Goal: Task Accomplishment & Management: Manage account settings

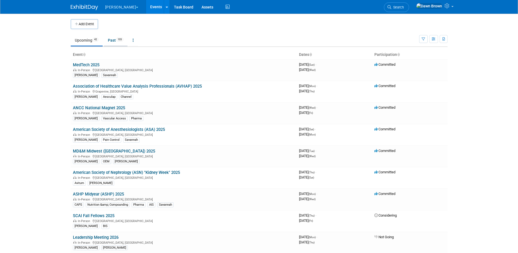
click at [113, 40] on link "Past 103" at bounding box center [116, 40] width 24 height 10
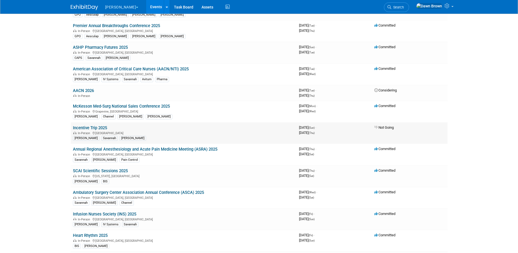
scroll to position [150, 0]
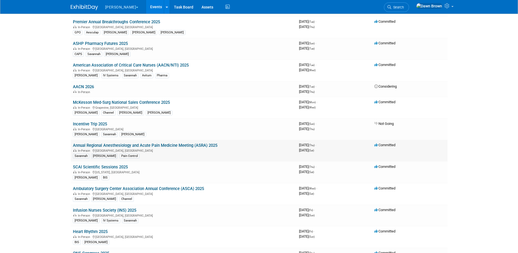
click at [165, 144] on link "Annual Regional Anesthesiology and Acute Pain Medicine Meeting (ASRA) 2025" at bounding box center [145, 145] width 145 height 5
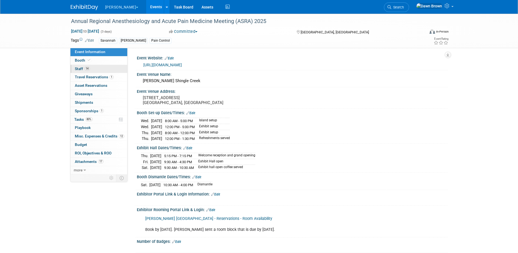
click at [83, 66] on link "14 Staff 14" at bounding box center [99, 69] width 57 height 8
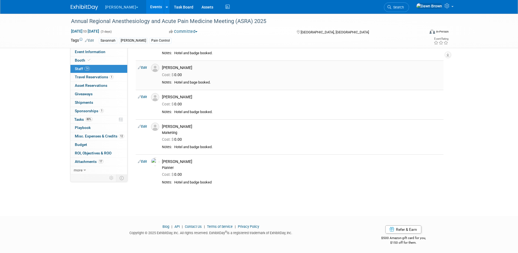
scroll to position [327, 0]
click at [146, 6] on link "Events" at bounding box center [156, 7] width 20 height 14
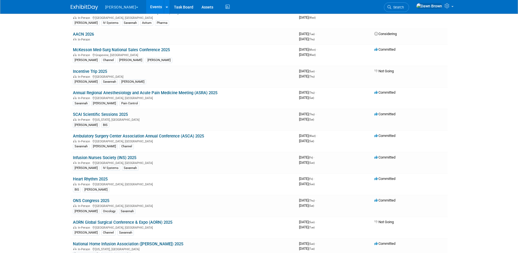
scroll to position [307, 0]
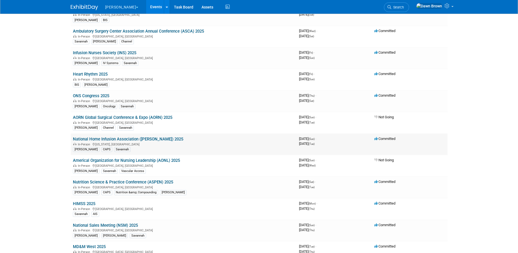
click at [133, 139] on link "National Home Infusion Association ([PERSON_NAME]) 2025" at bounding box center [128, 138] width 110 height 5
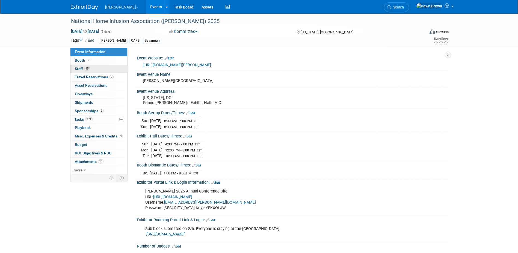
click at [81, 68] on span "Staff 15" at bounding box center [82, 68] width 15 height 4
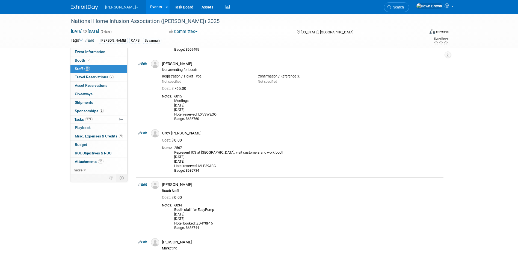
scroll to position [340, 0]
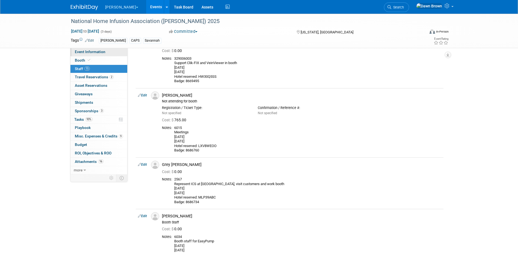
click at [90, 49] on link "Event Information" at bounding box center [99, 52] width 57 height 8
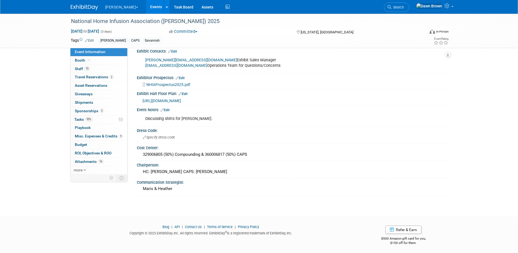
scroll to position [228, 0]
click at [81, 58] on span "Booth" at bounding box center [83, 60] width 17 height 4
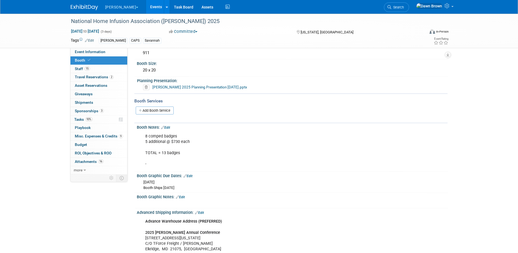
scroll to position [0, 0]
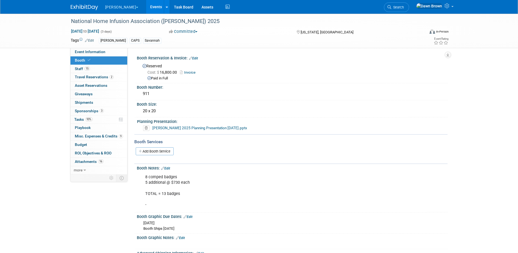
click at [86, 48] on div "National Home Infusion Association (NHIA) 2025 Mar 30, 2025 to Apr 1, 2025 (3 d…" at bounding box center [259, 31] width 385 height 34
click at [86, 49] on link "Event Information" at bounding box center [99, 52] width 57 height 8
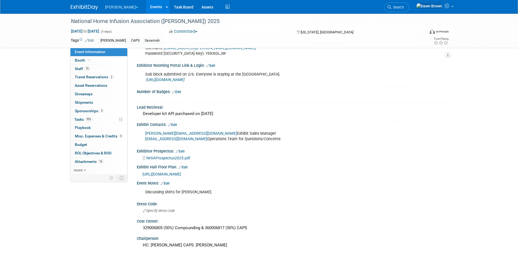
scroll to position [191, 0]
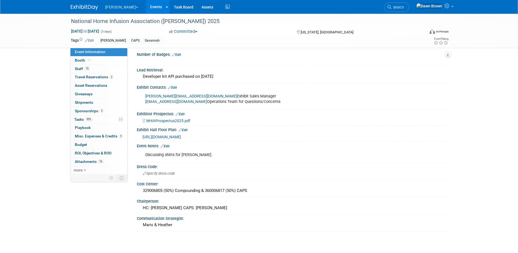
click at [146, 7] on link "Events" at bounding box center [156, 7] width 20 height 14
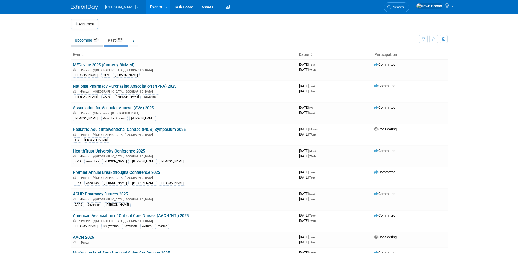
click at [85, 39] on link "Upcoming 42" at bounding box center [87, 40] width 32 height 10
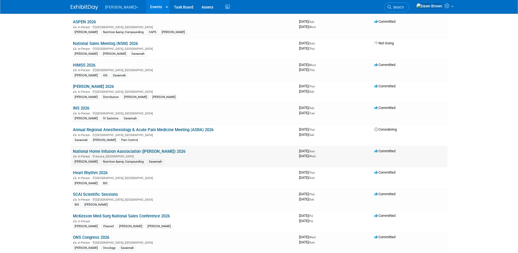
scroll to position [260, 0]
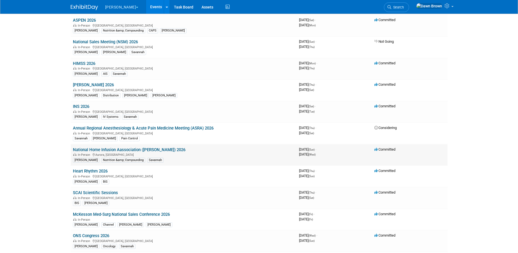
click at [148, 149] on link "National Home Infusion Aassociation ([PERSON_NAME]) 2026" at bounding box center [129, 149] width 113 height 5
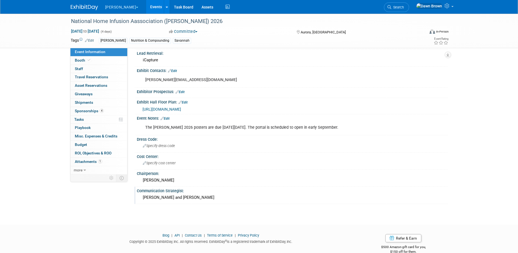
scroll to position [164, 0]
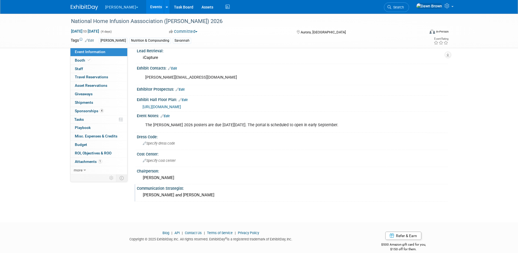
click at [175, 187] on div "Communication Strategist:" at bounding box center [292, 187] width 311 height 7
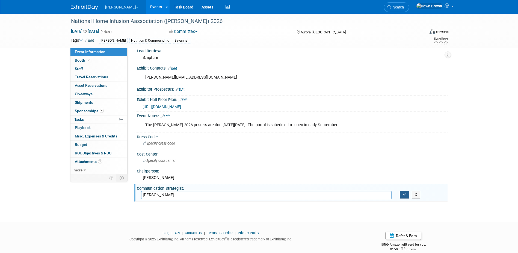
type input "Heather Emerich"
click at [406, 194] on icon "button" at bounding box center [405, 194] width 4 height 4
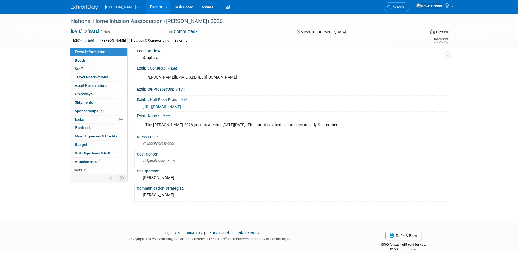
click at [150, 158] on span "Specify cost center" at bounding box center [159, 160] width 33 height 4
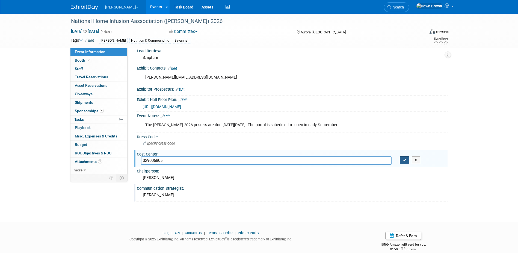
type input "329006805"
click at [407, 160] on button "button" at bounding box center [405, 160] width 10 height 8
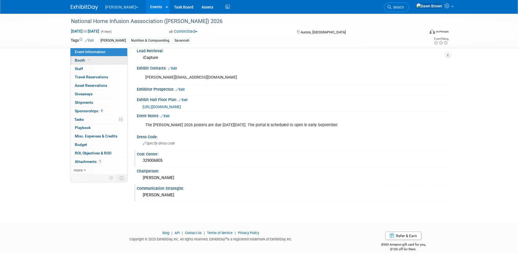
click at [80, 61] on span "Booth" at bounding box center [83, 60] width 17 height 4
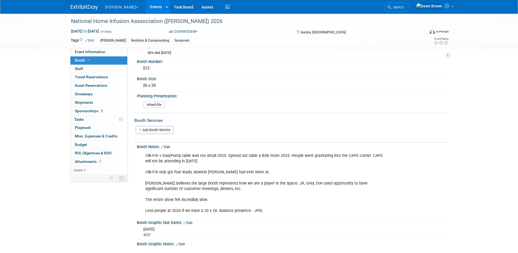
scroll to position [0, 0]
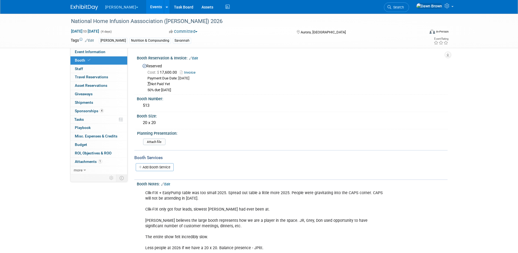
click at [146, 3] on link "Events" at bounding box center [156, 7] width 20 height 14
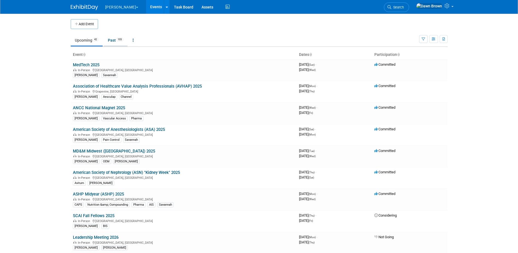
click at [116, 38] on link "Past 103" at bounding box center [116, 40] width 24 height 10
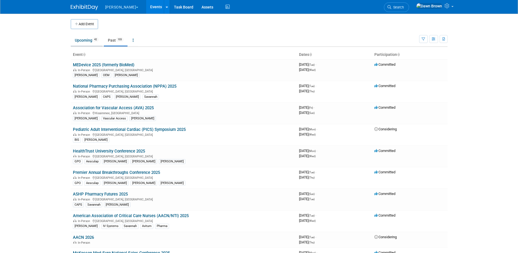
click at [76, 37] on link "Upcoming 42" at bounding box center [87, 40] width 32 height 10
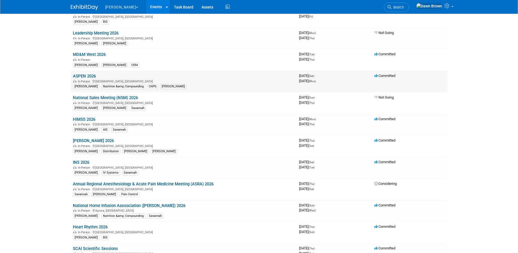
scroll to position [219, 0]
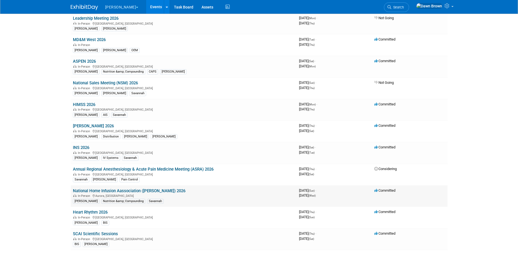
click at [148, 190] on link "National Home Infusion Aassociation ([PERSON_NAME]) 2026" at bounding box center [129, 190] width 113 height 5
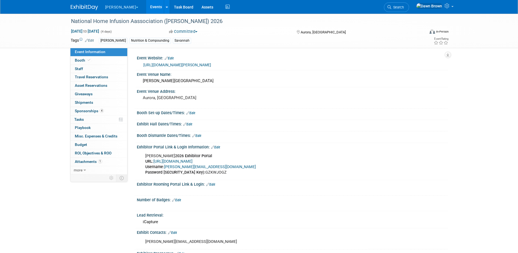
click at [167, 64] on link "https://conference.nhia.org/" at bounding box center [177, 65] width 68 height 4
click at [88, 32] on span "to" at bounding box center [85, 31] width 5 height 4
select select "3"
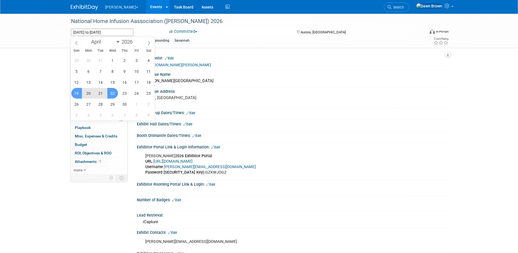
click at [102, 92] on span "21" at bounding box center [100, 93] width 11 height 11
drag, startPoint x: 74, startPoint y: 91, endPoint x: 98, endPoint y: 94, distance: 23.7
click at [98, 94] on div "29 30 31 1 2 3 4 5 6 7 8 9 10 11 12 13 14 15 16 17 18 19 20 21 22 23 24 25 26 2…" at bounding box center [113, 88] width 84 height 66
click at [98, 93] on span "21" at bounding box center [100, 93] width 11 height 11
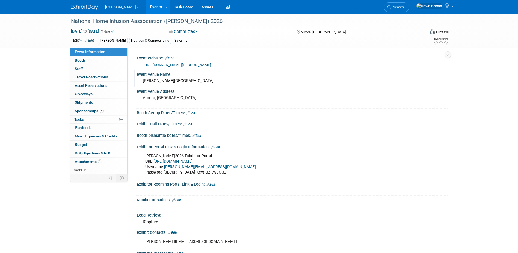
click at [219, 72] on div "Event Venue Name:" at bounding box center [292, 73] width 311 height 7
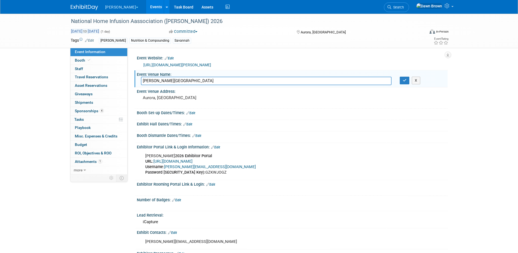
click at [75, 29] on span "Apr 21, 2026 to Apr 21, 2026" at bounding box center [85, 31] width 29 height 5
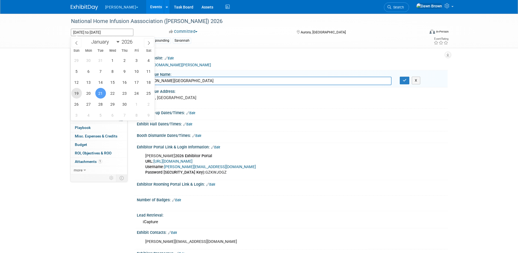
click at [74, 94] on span "19" at bounding box center [76, 93] width 11 height 11
type input "Apr 19, 2026"
click at [98, 92] on span "21" at bounding box center [100, 93] width 11 height 11
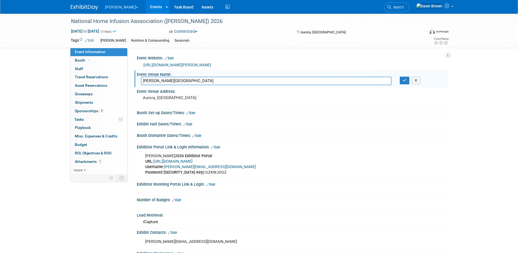
click at [239, 33] on div "Committed Committed Considering Not Going" at bounding box center [227, 32] width 121 height 6
click at [405, 83] on button "button" at bounding box center [405, 81] width 10 height 8
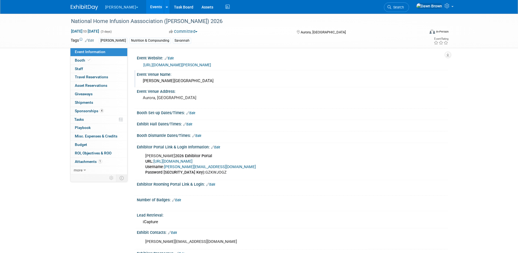
click at [146, 6] on link "Events" at bounding box center [156, 7] width 20 height 14
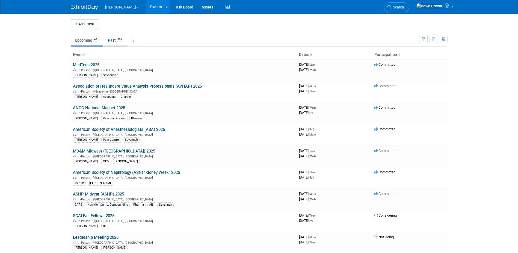
click at [110, 41] on link "Past 103" at bounding box center [116, 40] width 24 height 10
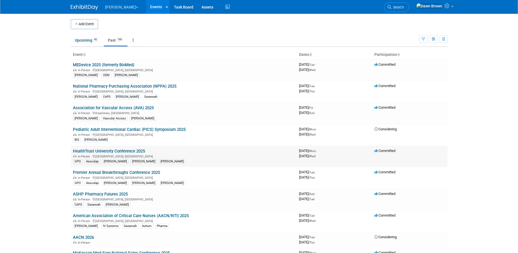
click at [131, 151] on link "HealthTrust University Conference 2025" at bounding box center [109, 150] width 72 height 5
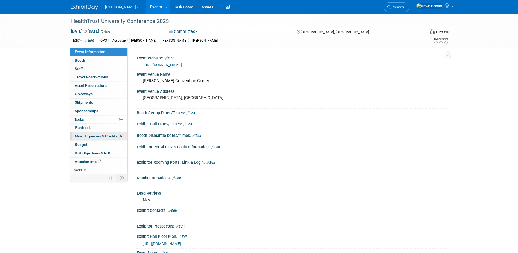
click at [104, 137] on span "Misc. Expenses & Credits 6" at bounding box center [99, 136] width 48 height 4
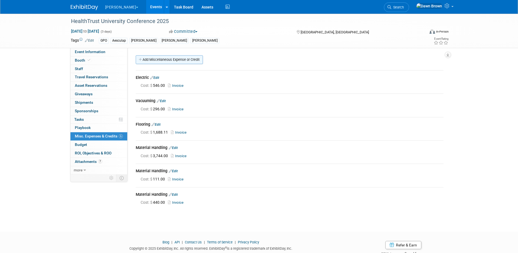
click at [148, 59] on link "Add Miscellaneous Expense or Credit" at bounding box center [169, 59] width 67 height 9
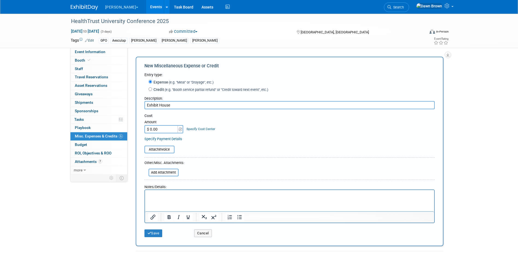
type input "Exhibit House"
type input "$ 27,587.11"
click at [207, 128] on link "Specify Cost Center" at bounding box center [201, 129] width 29 height 4
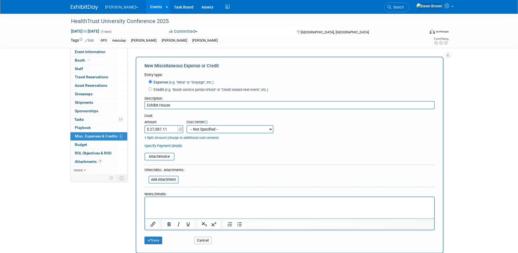
click at [207, 128] on select "-- Not Specified -- #3229006818 (Marketing Communications) #328006813 (BIS) #32…" at bounding box center [230, 129] width 87 height 8
select select "18965932"
click at [187, 125] on select "-- Not Specified -- #3229006818 (Marketing Communications) #328006813 (BIS) #32…" at bounding box center [230, 129] width 87 height 8
click at [168, 154] on input "file" at bounding box center [141, 156] width 65 height 7
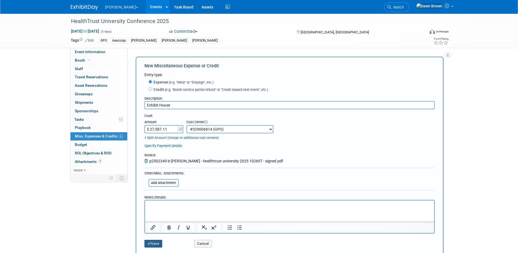
click at [157, 243] on button "Save" at bounding box center [154, 243] width 18 height 8
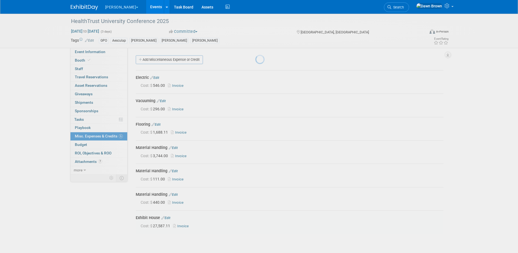
scroll to position [39, 0]
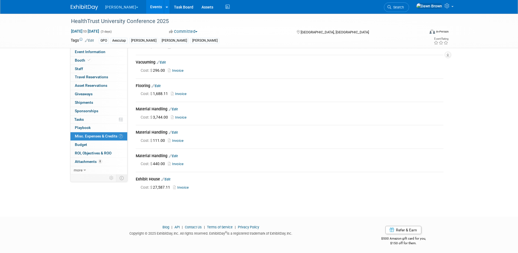
click at [146, 5] on link "Events" at bounding box center [156, 7] width 20 height 14
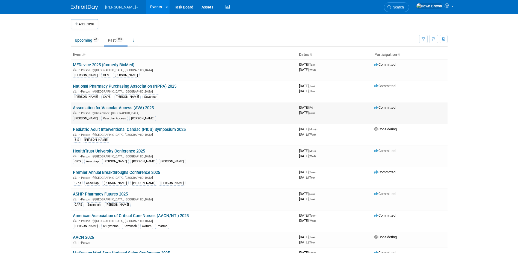
click at [126, 107] on link "Association for Vascular Access (AVA) 2025" at bounding box center [113, 107] width 81 height 5
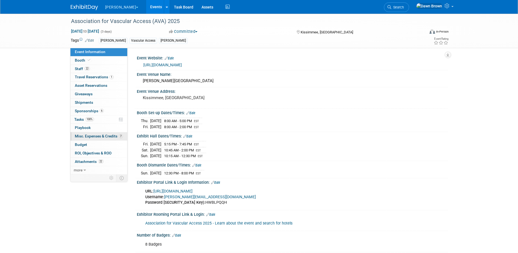
click at [109, 134] on span "Misc. Expenses & Credits 7" at bounding box center [99, 136] width 48 height 4
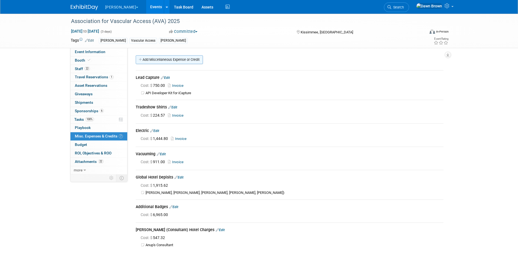
click at [150, 57] on link "Add Miscellaneous Expense or Credit" at bounding box center [169, 59] width 67 height 9
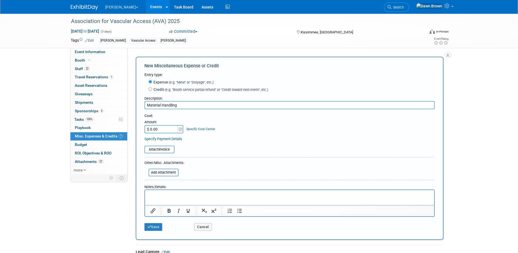
type input "Material Handling"
type input "$ 5,501.88"
click at [202, 129] on link "Specify Cost Center" at bounding box center [201, 129] width 29 height 4
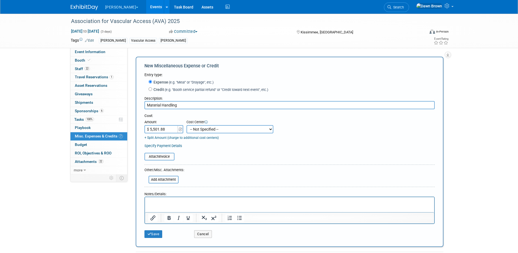
click at [202, 129] on select "-- Not Specified -- #3229006818 (Marketing Communications) #328006813 (BIS) #32…" at bounding box center [230, 129] width 87 height 8
select select "18965934"
click at [187, 125] on select "-- Not Specified -- #3229006818 (Marketing Communications) #328006813 (BIS) #32…" at bounding box center [230, 129] width 87 height 8
click at [163, 156] on input "file" at bounding box center [141, 156] width 65 height 7
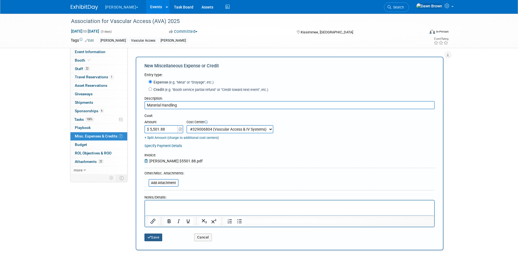
click at [151, 237] on icon "submit" at bounding box center [150, 237] width 4 height 4
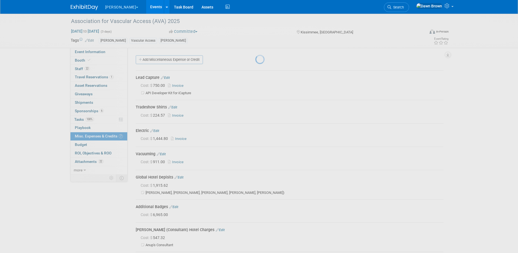
scroll to position [80, 0]
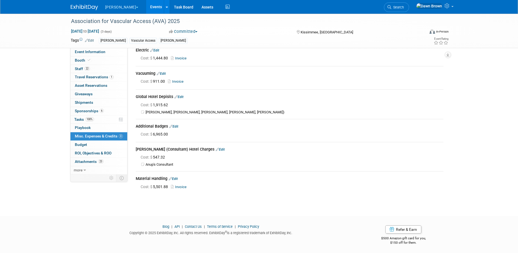
click at [146, 4] on link "Events" at bounding box center [156, 7] width 20 height 14
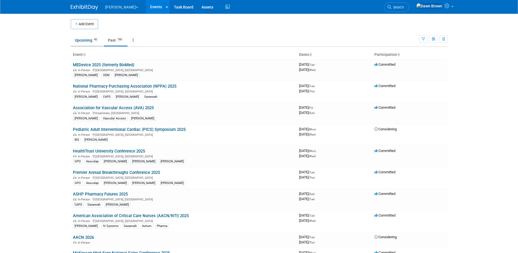
click at [93, 42] on link "Upcoming 42" at bounding box center [87, 40] width 32 height 10
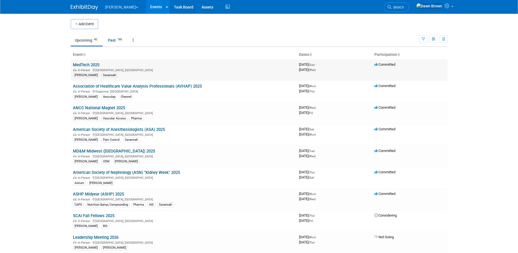
click at [96, 64] on link "MedTech 2025" at bounding box center [86, 64] width 27 height 5
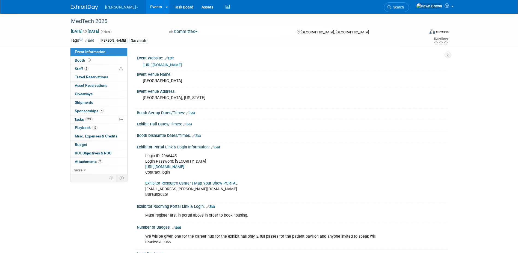
click at [146, 4] on link "Events" at bounding box center [156, 7] width 20 height 14
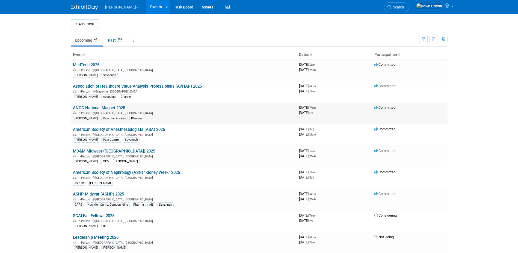
click at [115, 107] on link "ANCC National Magnet 2025" at bounding box center [99, 107] width 52 height 5
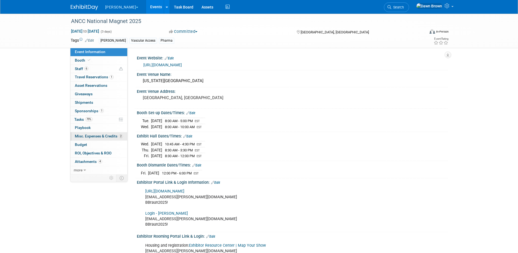
click at [96, 134] on span "Misc. Expenses & Credits 2" at bounding box center [99, 136] width 48 height 4
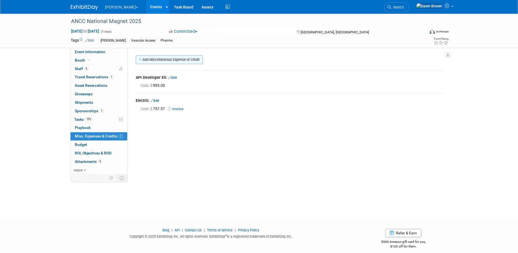
click at [163, 59] on link "Add Miscellaneous Expense or Credit" at bounding box center [169, 59] width 67 height 9
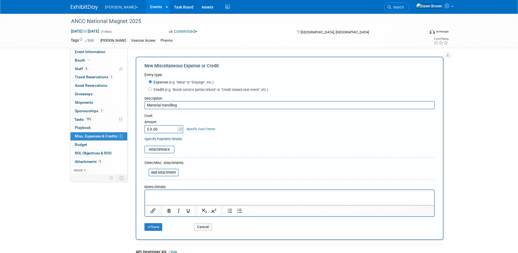
type input "Material Handling"
drag, startPoint x: 170, startPoint y: 129, endPoint x: 128, endPoint y: 122, distance: 42.4
click at [128, 122] on div "Event Website: Edit https://magnetpathwaycon.nursingworld.org/ Event Venue Name…" at bounding box center [288, 111] width 320 height 126
type input "$ 1,575.20"
click at [214, 130] on link "Specify Cost Center" at bounding box center [201, 129] width 29 height 4
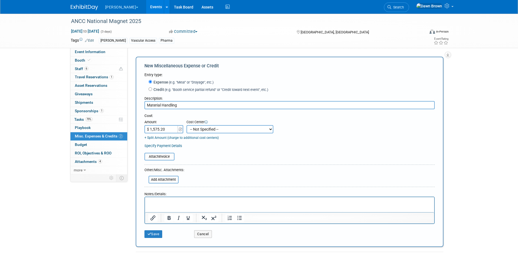
click at [214, 130] on select "-- Not Specified -- #3229006818 (Marketing Communications) #328006813 (BIS) #32…" at bounding box center [230, 129] width 87 height 8
select select "18965934"
click at [187, 125] on select "-- Not Specified -- #3229006818 (Marketing Communications) #328006813 (BIS) #32…" at bounding box center [230, 129] width 87 height 8
click at [178, 137] on link "+ Split Amount (charge to additional cost centers)" at bounding box center [182, 138] width 74 height 4
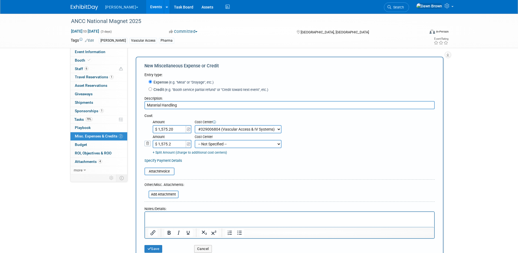
type input "$ 1,575.20"
click at [224, 146] on select "-- Not Specified -- #3229006818 (Marketing Communications) #328006813 (BIS) #32…" at bounding box center [238, 144] width 87 height 8
select select "18966336"
click at [195, 140] on select "-- Not Specified -- #3229006818 (Marketing Communications) #328006813 (BIS) #32…" at bounding box center [238, 144] width 87 height 8
click at [166, 172] on input "file" at bounding box center [141, 171] width 65 height 7
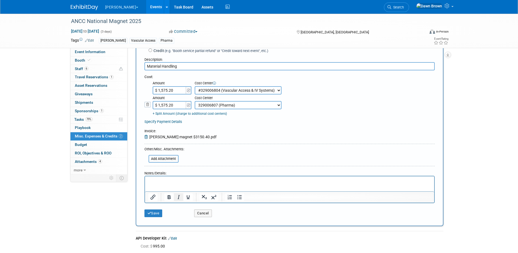
scroll to position [55, 0]
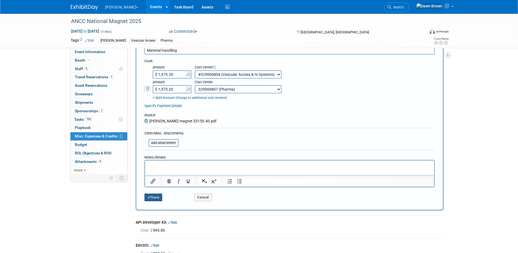
click at [160, 200] on button "Save" at bounding box center [154, 197] width 18 height 8
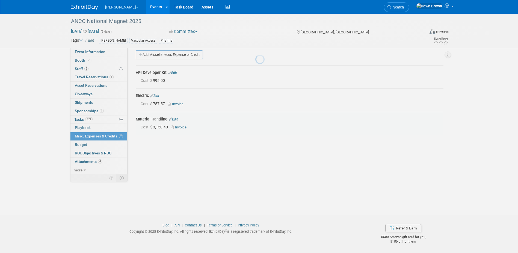
scroll to position [5, 0]
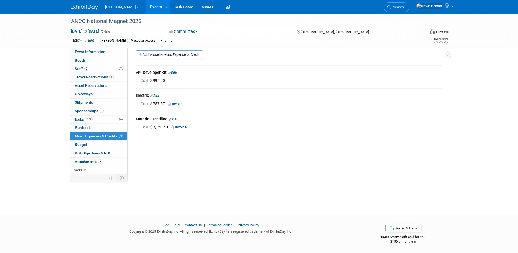
click at [146, 5] on link "Events" at bounding box center [156, 7] width 20 height 14
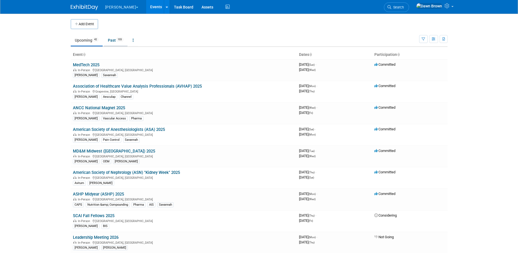
click at [117, 41] on link "Past 103" at bounding box center [116, 40] width 24 height 10
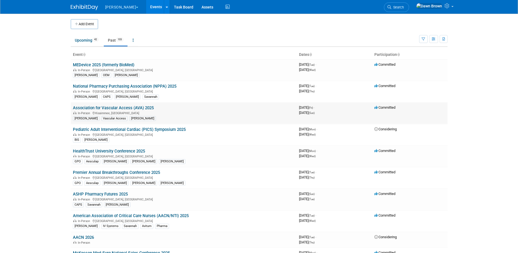
click at [121, 108] on link "Association for Vascular Access (AVA) 2025" at bounding box center [113, 107] width 81 height 5
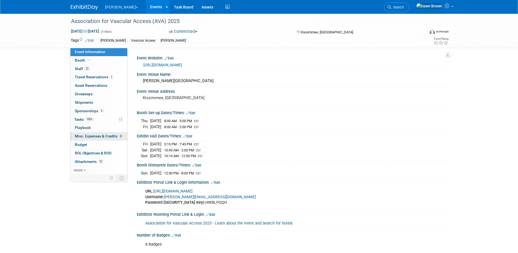
click at [109, 135] on span "Misc. Expenses & Credits 8" at bounding box center [99, 136] width 48 height 4
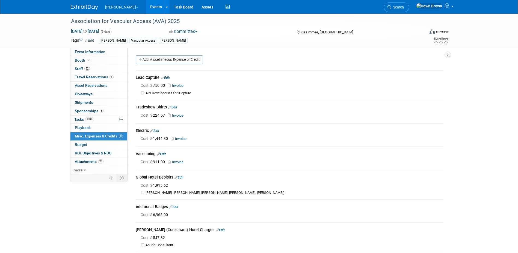
click at [146, 4] on link "Events" at bounding box center [156, 7] width 20 height 14
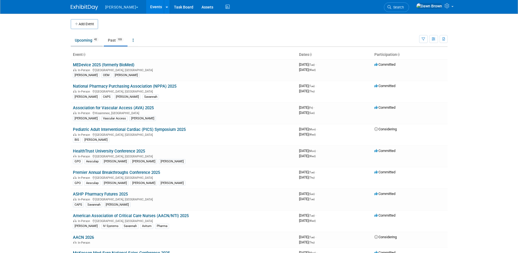
click at [88, 40] on link "Upcoming 42" at bounding box center [87, 40] width 32 height 10
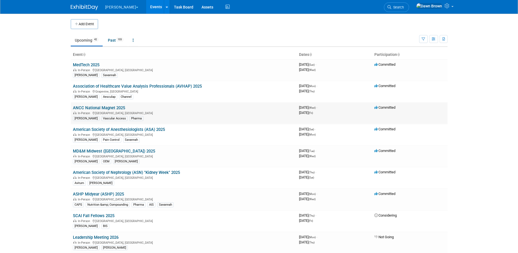
click at [102, 107] on link "ANCC National Magnet 2025" at bounding box center [99, 107] width 52 height 5
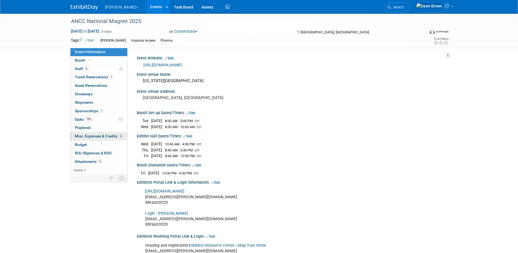
click at [111, 136] on span "Misc. Expenses & Credits 3" at bounding box center [99, 136] width 48 height 4
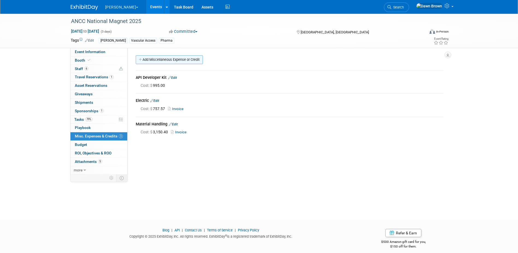
click at [154, 58] on link "Add Miscellaneous Expense or Credit" at bounding box center [169, 59] width 67 height 9
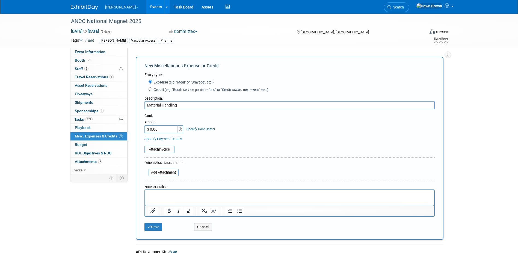
type input "Material Handling"
click at [164, 131] on input "$ 0.00" at bounding box center [162, 129] width 34 height 8
type input "$ 2,222.97"
click at [206, 126] on div "Specify Cost Center" at bounding box center [201, 126] width 29 height 10
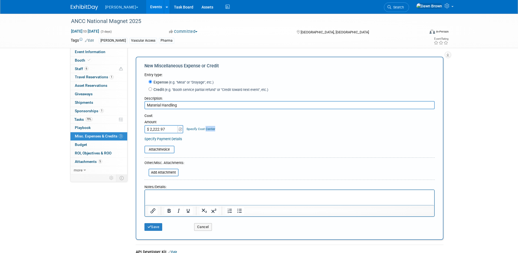
drag, startPoint x: 206, startPoint y: 126, endPoint x: 205, endPoint y: 130, distance: 3.7
click at [205, 130] on link "Specify Cost Center" at bounding box center [201, 129] width 29 height 4
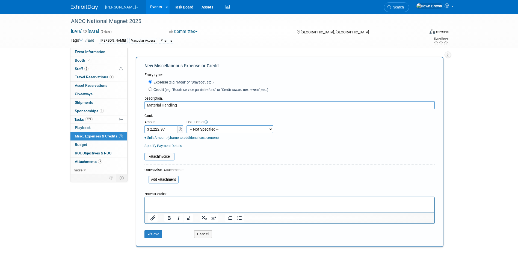
click at [209, 129] on select "-- Not Specified -- #3229006818 (Marketing Communications) #328006813 (BIS) #32…" at bounding box center [230, 129] width 87 height 8
select select "18965934"
click at [187, 125] on select "-- Not Specified -- #3229006818 (Marketing Communications) #328006813 (BIS) #32…" at bounding box center [230, 129] width 87 height 8
click at [181, 136] on link "+ Split Amount (charge to additional cost centers)" at bounding box center [182, 138] width 74 height 4
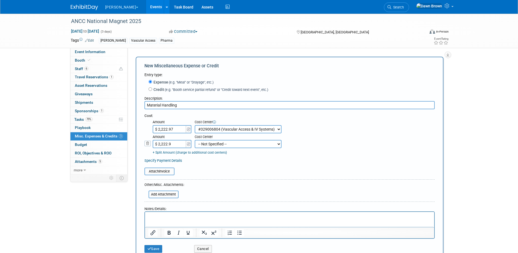
type input "$ 2,222.98"
click at [223, 141] on select "-- Not Specified -- #3229006818 (Marketing Communications) #328006813 (BIS) #32…" at bounding box center [238, 144] width 87 height 8
select select "18966336"
click at [195, 140] on select "-- Not Specified -- #3229006818 (Marketing Communications) #328006813 (BIS) #32…" at bounding box center [238, 144] width 87 height 8
click at [169, 174] on input "file" at bounding box center [141, 171] width 65 height 7
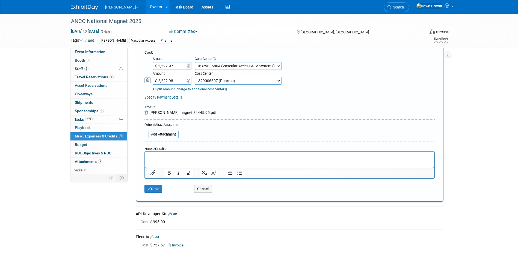
scroll to position [82, 0]
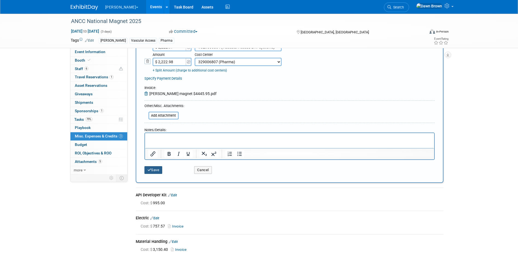
click at [160, 169] on button "Save" at bounding box center [154, 170] width 18 height 8
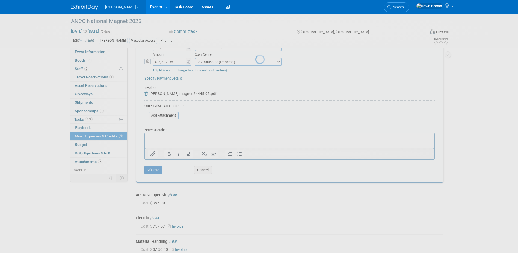
scroll to position [5, 0]
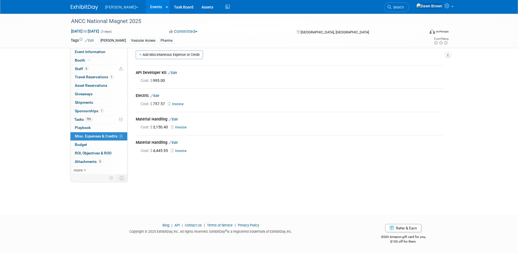
click at [146, 5] on link "Events" at bounding box center [156, 7] width 20 height 14
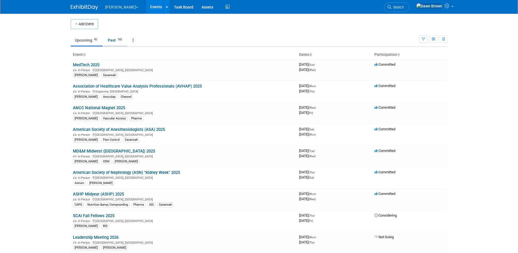
click at [117, 39] on link "Past 103" at bounding box center [116, 40] width 24 height 10
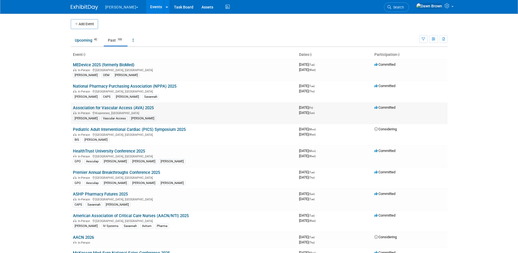
click at [113, 107] on link "Association for Vascular Access (AVA) 2025" at bounding box center [113, 107] width 81 height 5
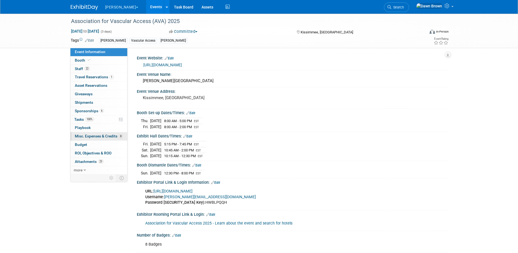
click at [106, 135] on span "Misc. Expenses & Credits 8" at bounding box center [99, 136] width 48 height 4
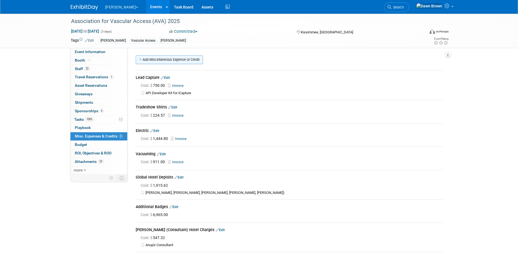
click at [163, 58] on link "Add Miscellaneous Expense or Credit" at bounding box center [169, 59] width 67 height 9
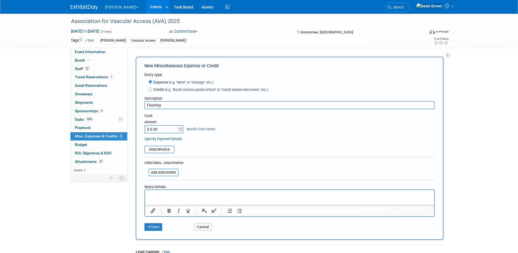
type input "Flooring"
type input "$ 2,278.75"
click at [187, 129] on td "Specify Cost Center Cost Center -- Not Specified -- #3229006818 (Marketing Comm…" at bounding box center [199, 125] width 31 height 15
click at [190, 129] on link "Specify Cost Center" at bounding box center [201, 129] width 29 height 4
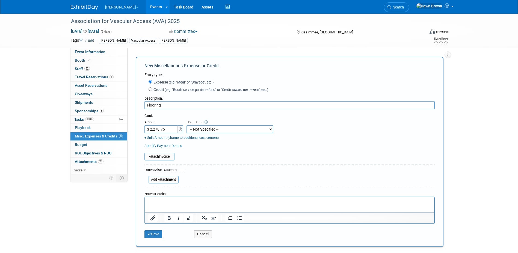
click at [191, 129] on select "-- Not Specified -- #3229006818 (Marketing Communications) #328006813 (BIS) #32…" at bounding box center [230, 129] width 87 height 8
select select "18965934"
click at [187, 125] on select "-- Not Specified -- #3229006818 (Marketing Communications) #328006813 (BIS) #32…" at bounding box center [230, 129] width 87 height 8
click at [164, 156] on input "file" at bounding box center [141, 156] width 65 height 7
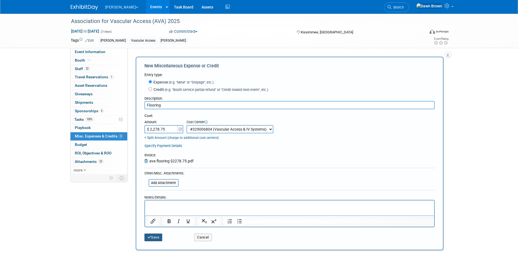
click at [157, 239] on button "Save" at bounding box center [154, 237] width 18 height 8
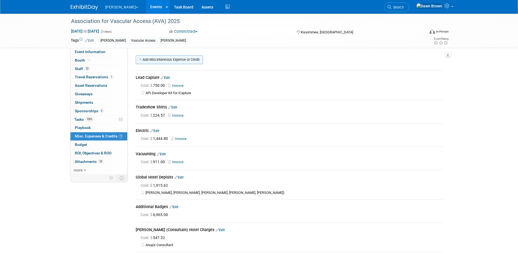
click at [159, 60] on link "Add Miscellaneous Expense or Credit" at bounding box center [169, 59] width 67 height 9
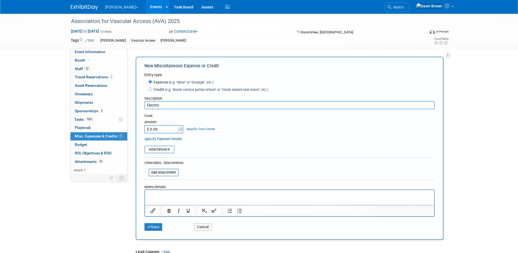
type input "Electric"
click at [164, 129] on input "$ 0.00" at bounding box center [162, 129] width 34 height 8
type input "$ 452.58"
click at [198, 128] on link "Specify Cost Center" at bounding box center [201, 129] width 29 height 4
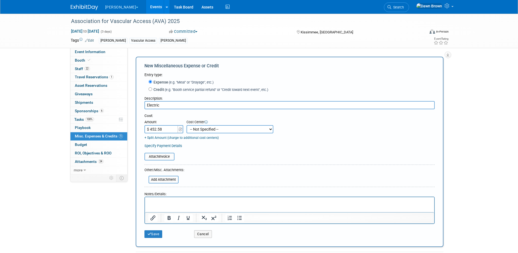
click at [198, 128] on select "-- Not Specified -- #3229006818 (Marketing Communications) #328006813 (BIS) #32…" at bounding box center [230, 129] width 87 height 8
select select "18965934"
click at [187, 125] on select "-- Not Specified -- #3229006818 (Marketing Communications) #328006813 (BIS) #32…" at bounding box center [230, 129] width 87 height 8
click at [169, 157] on input "file" at bounding box center [141, 156] width 65 height 7
click at [204, 233] on button "Cancel" at bounding box center [203, 234] width 18 height 8
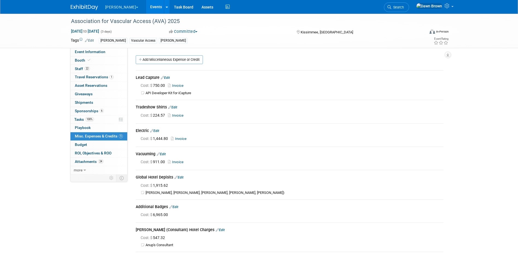
click at [154, 130] on icon at bounding box center [151, 131] width 3 height 4
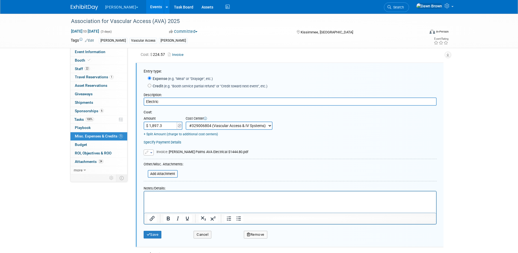
type input "$ 1,897.38"
click at [256, 139] on div "Specify Payment Details" at bounding box center [290, 142] width 293 height 6
click at [151, 151] on button "button" at bounding box center [149, 152] width 10 height 6
click at [156, 159] on link "Replace with a new file" at bounding box center [171, 161] width 55 height 8
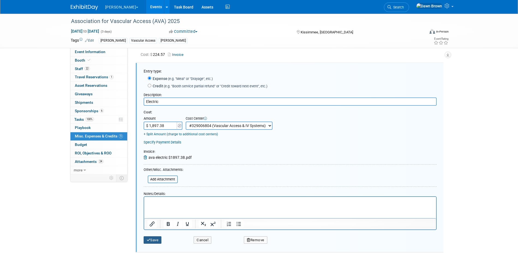
click at [158, 241] on button "Save" at bounding box center [153, 240] width 18 height 8
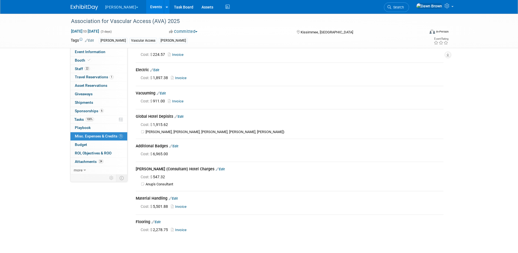
click at [172, 145] on icon at bounding box center [170, 146] width 3 height 4
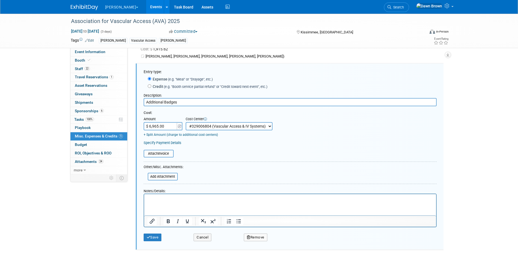
click at [154, 125] on input "$ 6,965.00" at bounding box center [161, 126] width 34 height 8
type input "$ 6,765.00"
click at [163, 151] on input "file" at bounding box center [140, 153] width 65 height 7
click at [157, 236] on button "Save" at bounding box center [153, 237] width 18 height 8
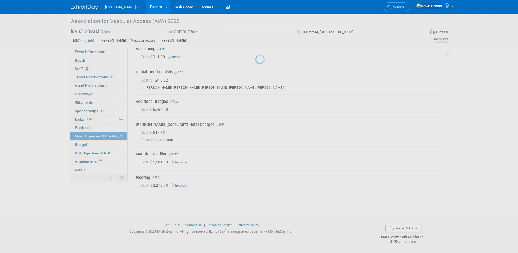
scroll to position [103, 0]
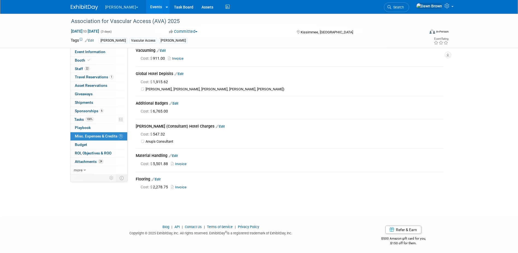
click at [171, 102] on icon at bounding box center [170, 103] width 3 height 4
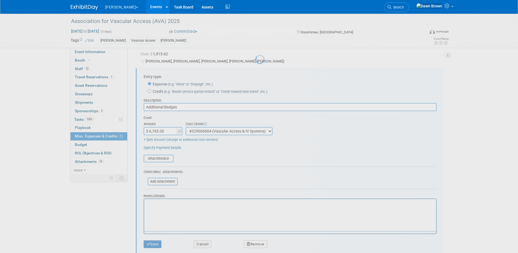
scroll to position [0, 0]
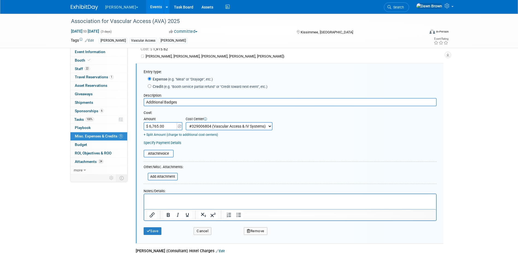
click at [156, 126] on input "$ 6,765.00" at bounding box center [161, 126] width 34 height 8
type input "$ 6,965.00"
click at [153, 232] on button "Save" at bounding box center [153, 231] width 18 height 8
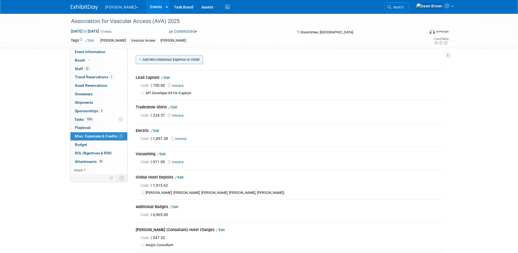
click at [165, 59] on link "Add Miscellaneous Expense or Credit" at bounding box center [169, 59] width 67 height 9
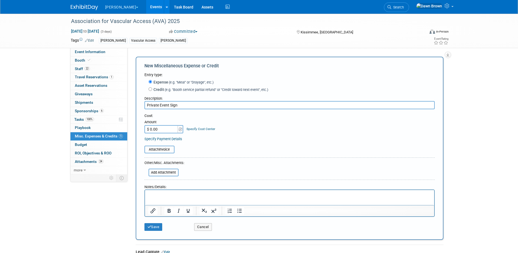
type input "Private Event Sign"
type input "$ 152.39"
click at [199, 128] on link "Specify Cost Center" at bounding box center [201, 129] width 29 height 4
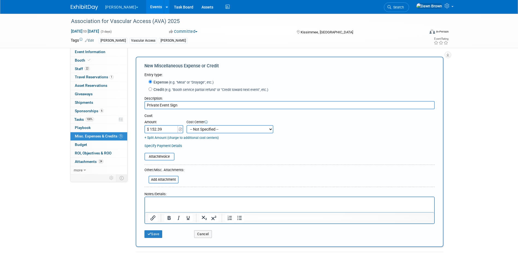
click at [199, 128] on select "-- Not Specified -- #3229006818 (Marketing Communications) #328006813 (BIS) #32…" at bounding box center [230, 129] width 87 height 8
select select "18965934"
click at [187, 125] on select "-- Not Specified -- #3229006818 (Marketing Communications) #328006813 (BIS) #32…" at bounding box center [230, 129] width 87 height 8
click at [157, 235] on button "Save" at bounding box center [154, 234] width 18 height 8
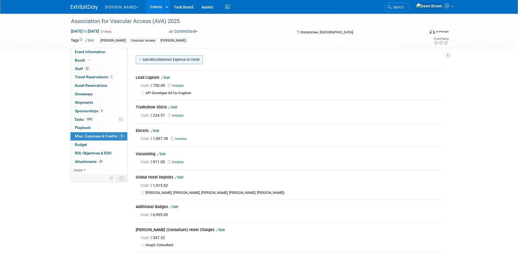
click at [183, 58] on link "Add Miscellaneous Expense or Credit" at bounding box center [169, 59] width 67 height 9
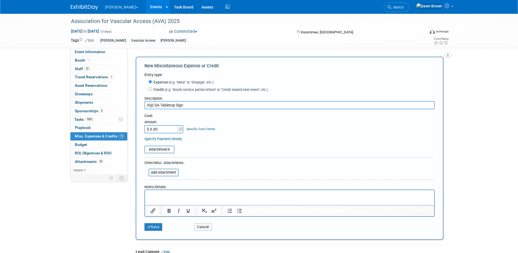
type input "IS@ DA Tabletop Sign"
type input "$ 197.99"
click at [193, 129] on link "Specify Cost Center" at bounding box center [201, 129] width 29 height 4
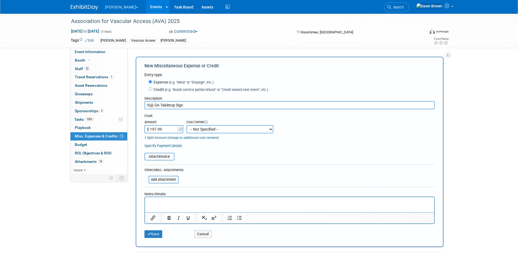
click at [193, 129] on select "-- Not Specified -- #3229006818 (Marketing Communications) #328006813 (BIS) #32…" at bounding box center [230, 129] width 87 height 8
select select "18965934"
click at [187, 125] on select "-- Not Specified -- #3229006818 (Marketing Communications) #328006813 (BIS) #32…" at bounding box center [230, 129] width 87 height 8
click at [155, 231] on button "Save" at bounding box center [154, 234] width 18 height 8
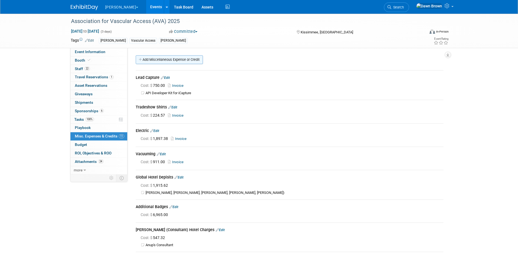
click at [174, 58] on link "Add Miscellaneous Expense or Credit" at bounding box center [169, 59] width 67 height 9
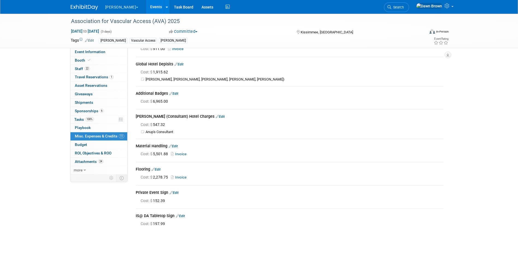
scroll to position [324, 0]
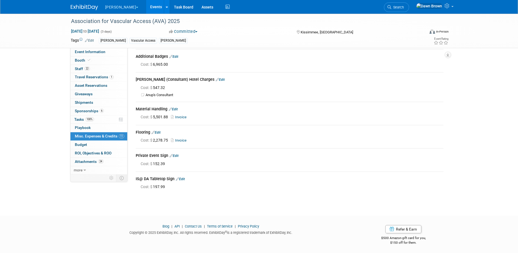
click at [177, 178] on icon at bounding box center [177, 179] width 3 height 4
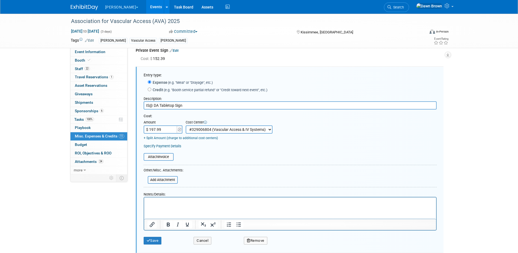
scroll to position [432, 0]
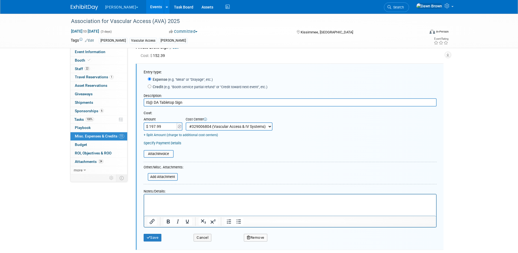
click at [150, 100] on input "IS@ DA Tabletop Sign" at bounding box center [290, 102] width 293 height 8
type input "IS2 DA Tabletop Sign"
click at [156, 238] on button "Save" at bounding box center [153, 237] width 18 height 8
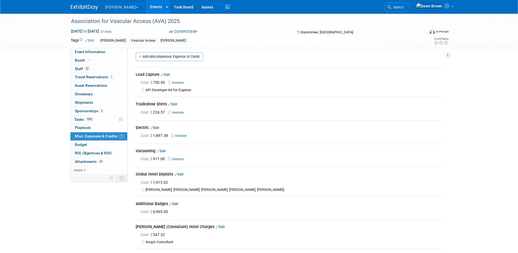
scroll to position [0, 0]
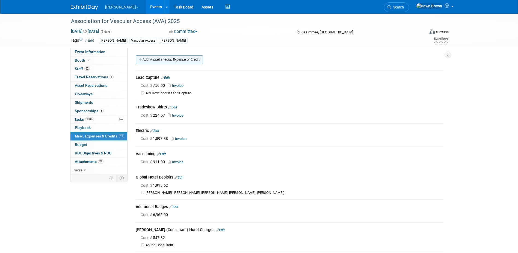
click at [169, 56] on link "Add Miscellaneous Expense or Credit" at bounding box center [169, 59] width 67 height 9
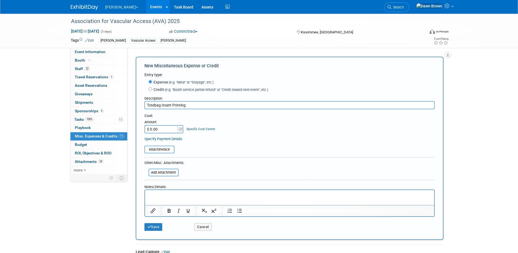
type input "Totebag Insert Printing"
type input "$ 739.36"
click at [187, 130] on link "Specify Cost Center" at bounding box center [201, 129] width 29 height 4
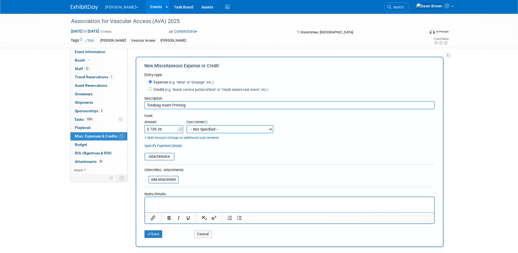
click at [195, 129] on select "-- Not Specified -- #3229006818 (Marketing Communications) #328006813 (BIS) #32…" at bounding box center [230, 129] width 87 height 8
select select "18965934"
click at [187, 125] on select "-- Not Specified -- #3229006818 (Marketing Communications) #328006813 (BIS) #32…" at bounding box center [230, 129] width 87 height 8
click at [154, 235] on button "Save" at bounding box center [154, 234] width 18 height 8
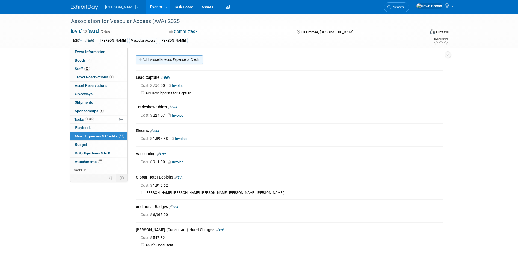
click at [182, 57] on link "Add Miscellaneous Expense or Credit" at bounding box center [169, 59] width 67 height 9
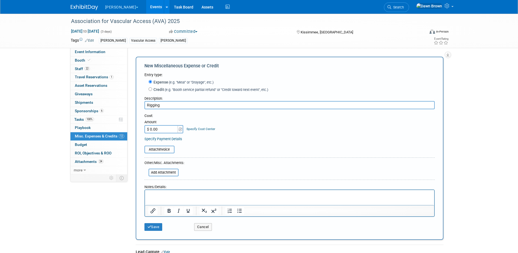
type input "Rigging"
click at [171, 130] on input "$ 0.00" at bounding box center [162, 129] width 34 height 8
type input "$ 9,102.36"
click at [199, 130] on link "Specify Cost Center" at bounding box center [201, 129] width 29 height 4
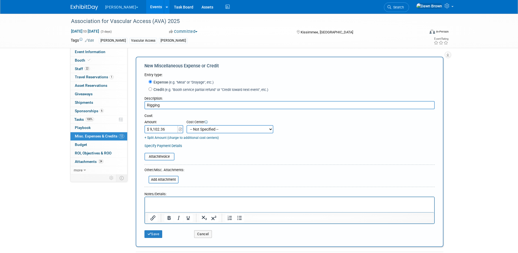
click at [199, 130] on select "-- Not Specified -- #3229006818 (Marketing Communications) #328006813 (BIS) #32…" at bounding box center [230, 129] width 87 height 8
select select "18965934"
click at [187, 125] on select "-- Not Specified -- #3229006818 (Marketing Communications) #328006813 (BIS) #32…" at bounding box center [230, 129] width 87 height 8
click at [165, 154] on input "file" at bounding box center [141, 156] width 65 height 7
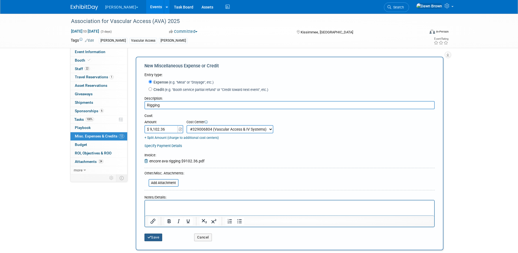
click at [157, 238] on button "Save" at bounding box center [154, 237] width 18 height 8
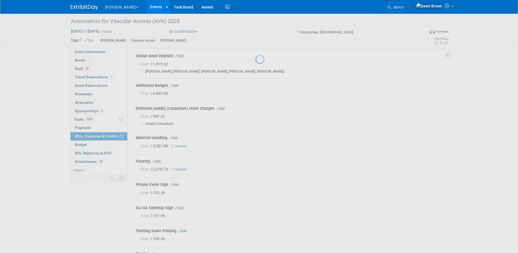
scroll to position [196, 0]
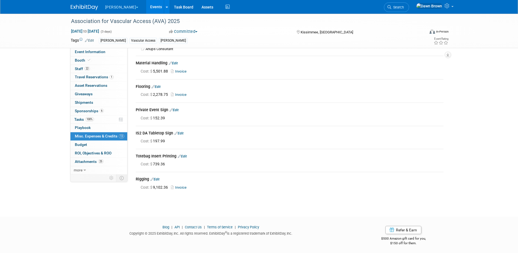
click at [146, 7] on link "Events" at bounding box center [156, 7] width 20 height 14
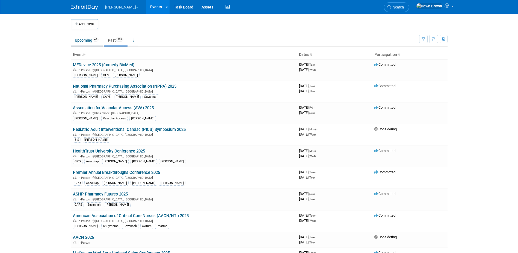
click at [87, 39] on link "Upcoming 42" at bounding box center [87, 40] width 32 height 10
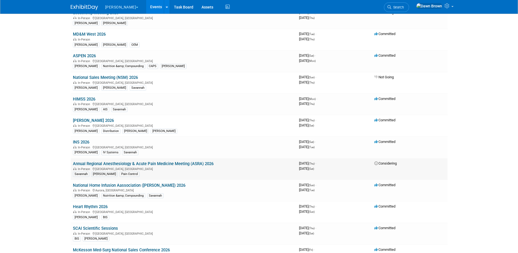
scroll to position [225, 0]
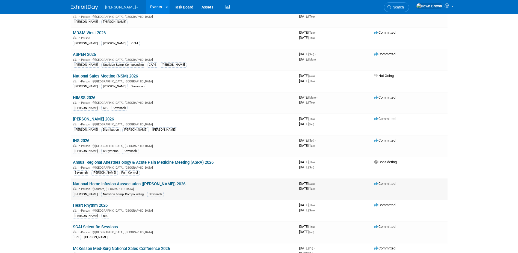
click at [130, 183] on link "National Home Infusion Aassociation ([PERSON_NAME]) 2026" at bounding box center [129, 183] width 113 height 5
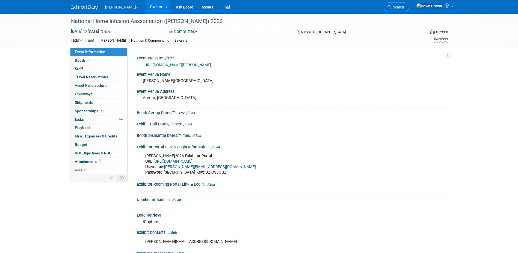
click at [187, 112] on icon at bounding box center [187, 113] width 3 height 4
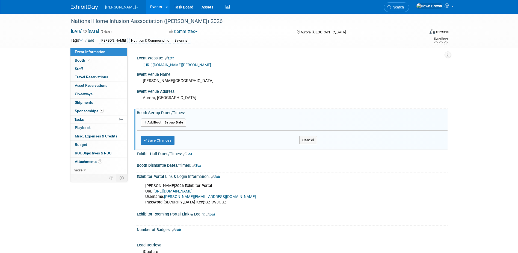
click at [164, 121] on button "Add Another Booth Set-up Date" at bounding box center [163, 122] width 45 height 8
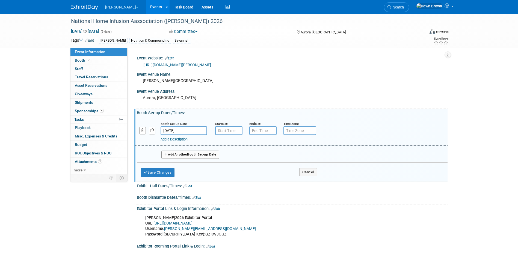
click at [189, 129] on input "Apr 19, 2026" at bounding box center [184, 130] width 46 height 9
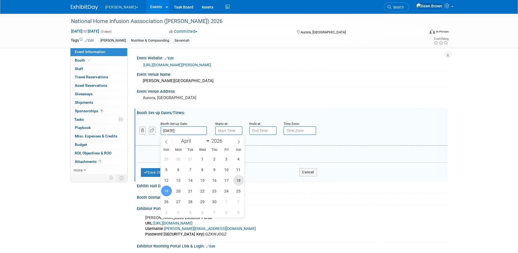
click at [236, 180] on span "18" at bounding box center [238, 180] width 11 height 11
type input "Apr 18, 2026"
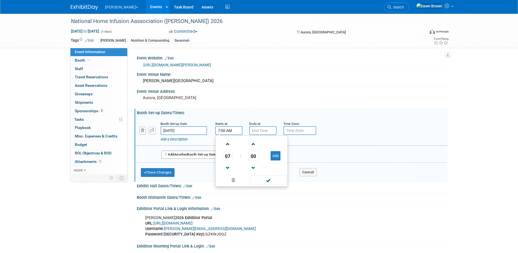
click at [228, 130] on input "7:00 AM" at bounding box center [228, 130] width 27 height 9
click at [227, 145] on span at bounding box center [228, 144] width 10 height 10
type input "8:00 AM"
click at [269, 181] on span at bounding box center [268, 180] width 37 height 10
click at [259, 130] on input "7:00 PM" at bounding box center [263, 130] width 27 height 9
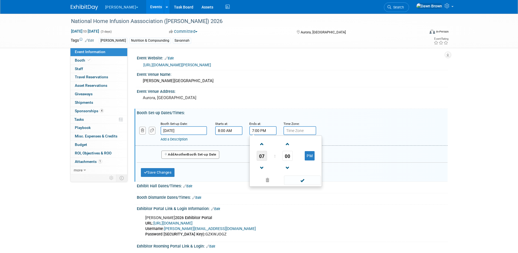
click at [265, 156] on span "07" at bounding box center [262, 156] width 10 height 10
click at [259, 144] on td "12" at bounding box center [259, 144] width 17 height 15
type input "12:00 PM"
click at [302, 180] on span at bounding box center [302, 180] width 37 height 10
click at [294, 130] on input "text" at bounding box center [300, 130] width 33 height 9
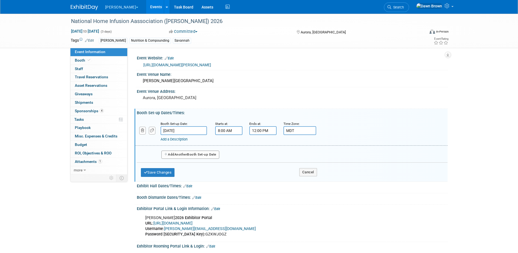
type input "MDT"
click at [169, 152] on button "Add Another Booth Set-up Date" at bounding box center [191, 154] width 58 height 8
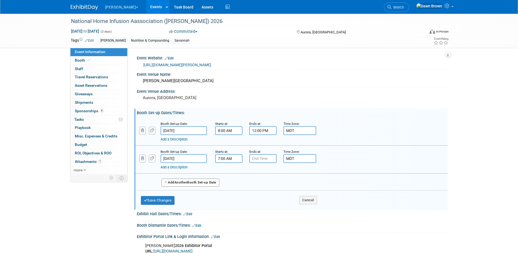
click at [221, 157] on input "7:00 AM" at bounding box center [228, 158] width 27 height 9
click at [228, 170] on span at bounding box center [228, 172] width 10 height 10
type input "8:00 AM"
click at [270, 208] on span at bounding box center [268, 208] width 37 height 10
click at [265, 159] on input "7:00 PM" at bounding box center [263, 158] width 27 height 9
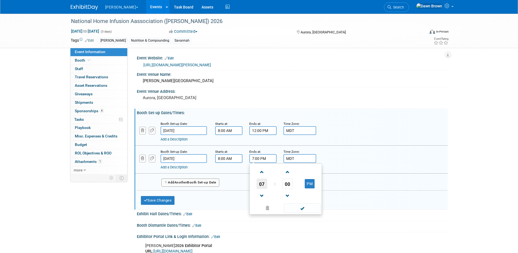
click at [261, 183] on span "07" at bounding box center [262, 183] width 10 height 10
click at [277, 170] on td "01" at bounding box center [276, 172] width 17 height 15
type input "1:00 PM"
click at [297, 205] on span at bounding box center [302, 208] width 37 height 10
click at [260, 130] on input "12:00 PM" at bounding box center [263, 130] width 27 height 9
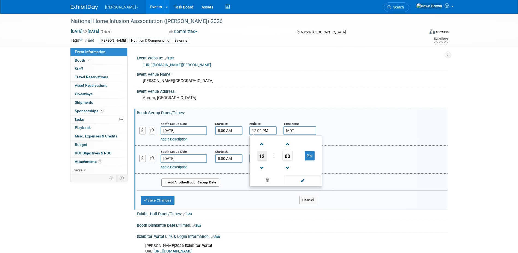
click at [265, 154] on span "12" at bounding box center [262, 156] width 10 height 10
click at [277, 157] on td "05" at bounding box center [276, 158] width 17 height 15
type input "5:00 PM"
click at [305, 180] on span at bounding box center [302, 180] width 37 height 10
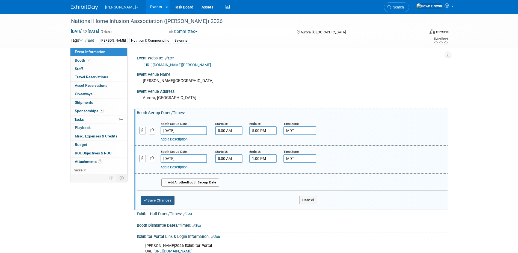
click at [163, 200] on button "Save Changes" at bounding box center [158, 200] width 34 height 9
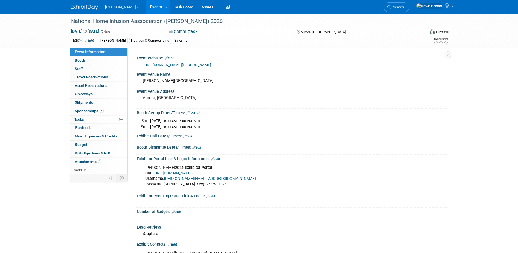
click at [184, 137] on icon at bounding box center [184, 136] width 3 height 4
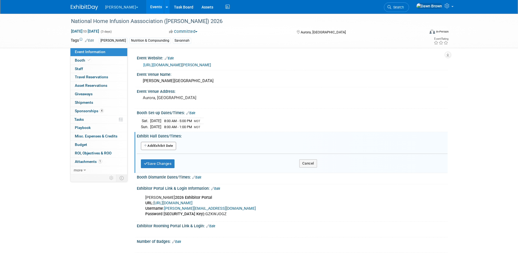
click at [169, 145] on button "Add Another Exhibit Date" at bounding box center [158, 146] width 35 height 8
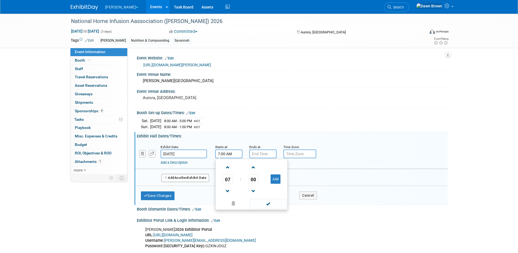
click at [229, 154] on input "7:00 AM" at bounding box center [228, 153] width 27 height 9
click at [227, 178] on span "07" at bounding box center [228, 179] width 10 height 10
click at [227, 180] on td "04" at bounding box center [225, 182] width 17 height 15
click at [253, 179] on span "00" at bounding box center [253, 179] width 10 height 10
click at [259, 178] on td "30" at bounding box center [260, 182] width 17 height 15
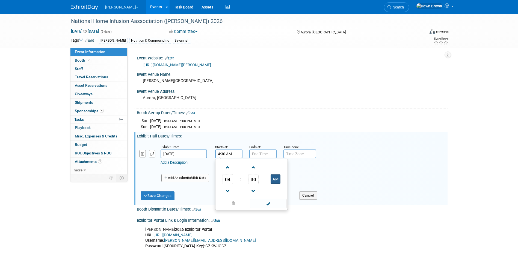
click at [277, 176] on button "AM" at bounding box center [276, 178] width 10 height 9
type input "4:30 PM"
click at [274, 203] on span at bounding box center [268, 203] width 37 height 10
type input "7:00 PM"
click at [263, 154] on input "7:00 PM" at bounding box center [263, 153] width 27 height 9
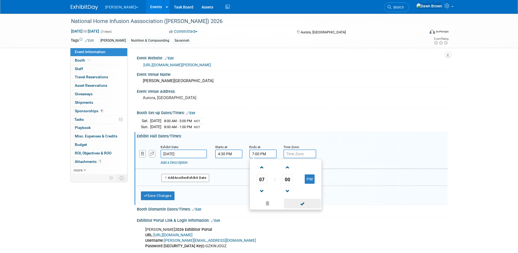
click at [305, 204] on span at bounding box center [302, 203] width 37 height 10
click at [301, 154] on input "text" at bounding box center [300, 153] width 33 height 9
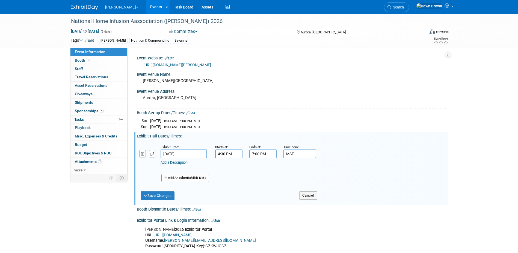
type input "MST"
click at [191, 176] on button "Add Another Exhibit Date" at bounding box center [186, 178] width 48 height 8
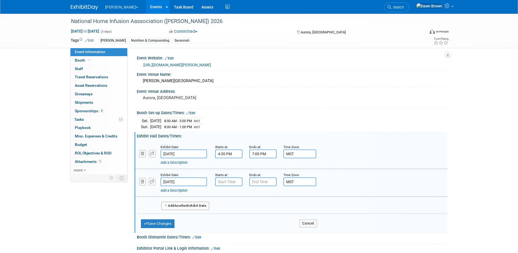
click at [188, 112] on icon at bounding box center [187, 113] width 3 height 4
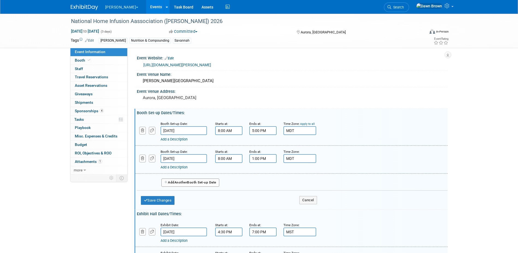
click at [298, 130] on input "MDT" at bounding box center [300, 130] width 33 height 9
type input "MST"
click at [300, 156] on input "MDT" at bounding box center [300, 158] width 33 height 9
click at [309, 149] on small "Time Zone: Apply to all" at bounding box center [299, 151] width 31 height 4
click at [297, 159] on input "MDT" at bounding box center [300, 158] width 33 height 9
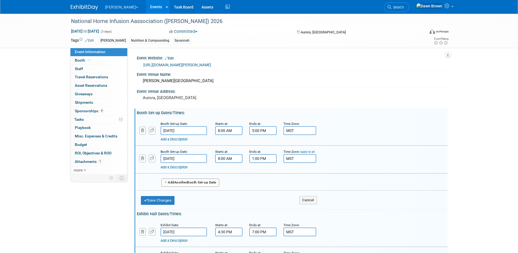
type input "MST"
click at [312, 151] on link "Apply to all" at bounding box center [307, 152] width 15 height 4
click at [154, 203] on button "Save Changes" at bounding box center [158, 200] width 34 height 9
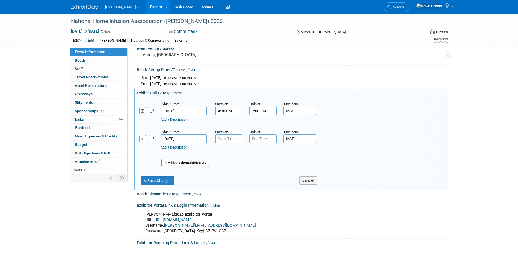
scroll to position [27, 0]
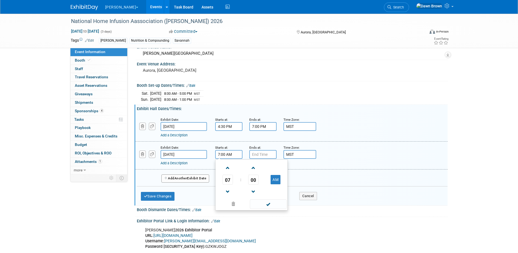
click at [233, 155] on input "7:00 AM" at bounding box center [228, 154] width 27 height 9
click at [229, 180] on span "07" at bounding box center [228, 179] width 10 height 10
click at [230, 169] on td "12" at bounding box center [225, 167] width 17 height 15
click at [272, 179] on button "AM" at bounding box center [276, 179] width 10 height 9
type input "12:00 PM"
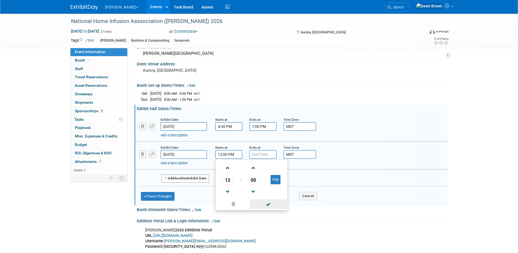
click at [272, 203] on span at bounding box center [268, 204] width 37 height 10
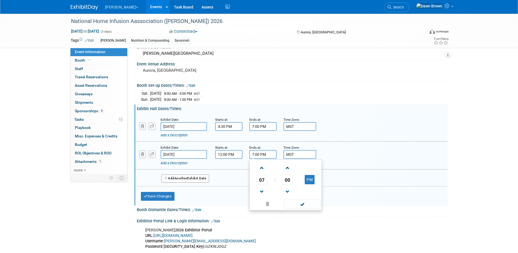
click at [260, 155] on input "7:00 PM" at bounding box center [263, 154] width 27 height 9
click at [263, 182] on span "07" at bounding box center [262, 179] width 10 height 10
click at [310, 169] on td "03" at bounding box center [311, 167] width 17 height 15
type input "3:00 PM"
click at [304, 200] on span at bounding box center [302, 204] width 37 height 10
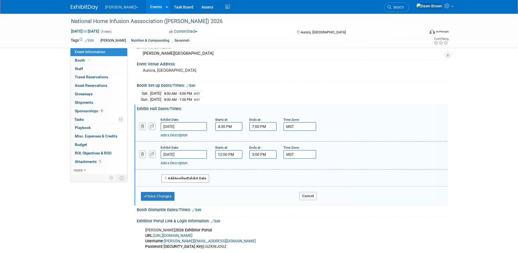
click at [204, 177] on button "Add Another Exhibit Date" at bounding box center [186, 178] width 48 height 8
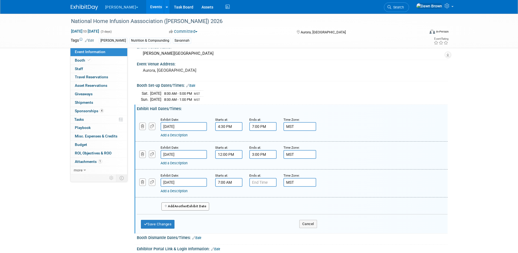
click at [234, 181] on input "7:00 AM" at bounding box center [228, 182] width 27 height 9
click at [229, 208] on span "07" at bounding box center [228, 207] width 10 height 10
click at [263, 222] on td "10" at bounding box center [260, 225] width 17 height 15
click at [253, 205] on span "00" at bounding box center [253, 207] width 10 height 10
click at [259, 210] on td "30" at bounding box center [260, 210] width 17 height 15
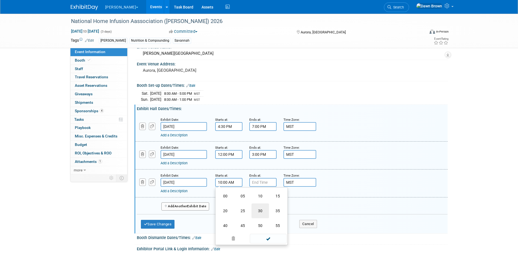
type input "10:30 AM"
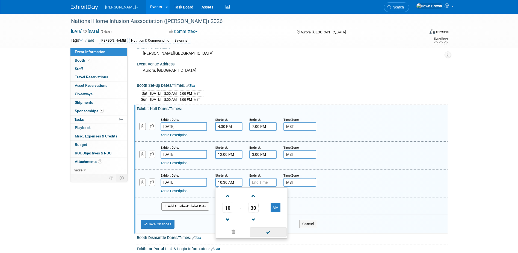
click at [269, 233] on span at bounding box center [268, 232] width 37 height 10
click at [265, 179] on input "7:00 PM" at bounding box center [263, 182] width 27 height 9
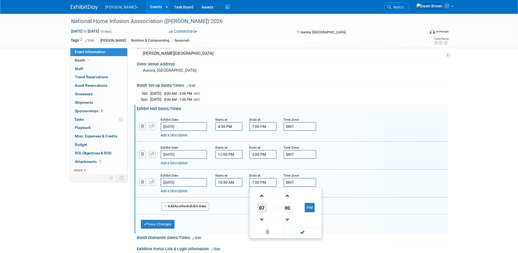
click at [260, 207] on span "07" at bounding box center [262, 207] width 10 height 10
click at [277, 193] on td "01" at bounding box center [276, 195] width 17 height 15
type input "1:00 PM"
click at [303, 235] on span at bounding box center [302, 232] width 37 height 10
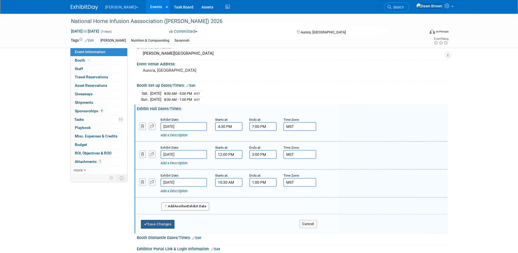
click at [152, 223] on button "Save Changes" at bounding box center [158, 223] width 34 height 9
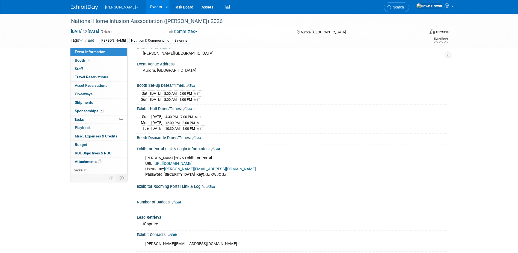
click at [193, 137] on icon at bounding box center [193, 138] width 3 height 4
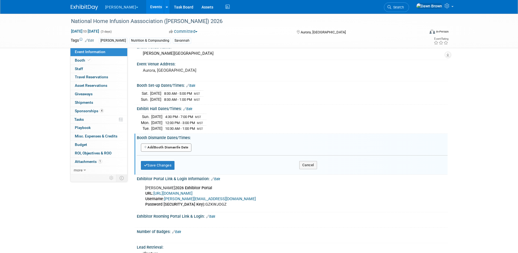
click at [185, 146] on button "Add Another Booth Dismantle Date" at bounding box center [166, 147] width 51 height 8
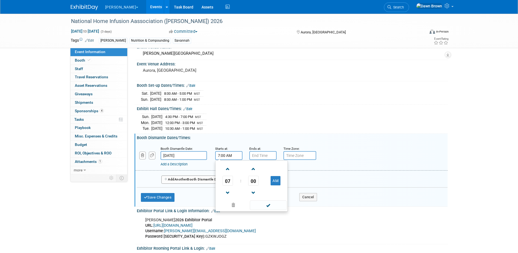
click at [225, 156] on input "7:00 AM" at bounding box center [228, 155] width 27 height 9
click at [229, 188] on span at bounding box center [228, 193] width 10 height 10
click at [229, 189] on span at bounding box center [228, 193] width 10 height 10
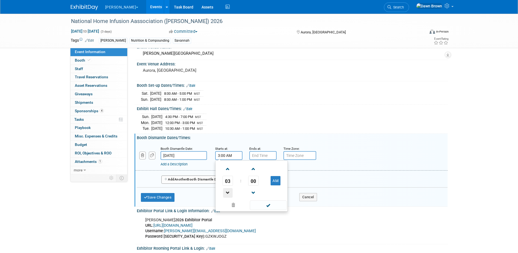
click at [229, 189] on span at bounding box center [228, 193] width 10 height 10
click at [277, 182] on button "AM" at bounding box center [276, 180] width 10 height 9
type input "1:00 PM"
click at [269, 207] on span at bounding box center [268, 205] width 37 height 10
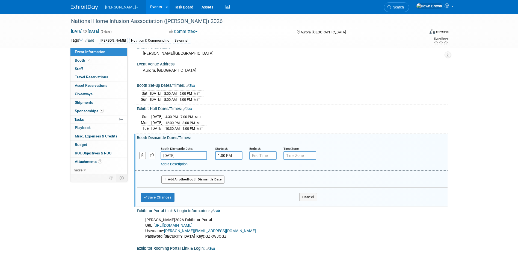
click at [295, 154] on input "text" at bounding box center [300, 155] width 33 height 9
type input "MST"
click at [162, 196] on button "Save Changes" at bounding box center [158, 197] width 34 height 9
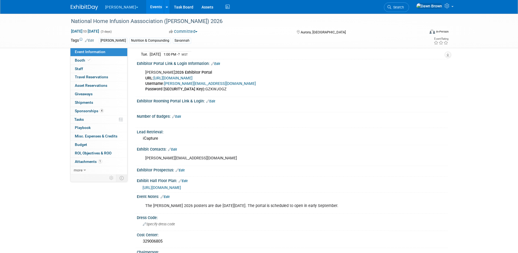
scroll to position [178, 0]
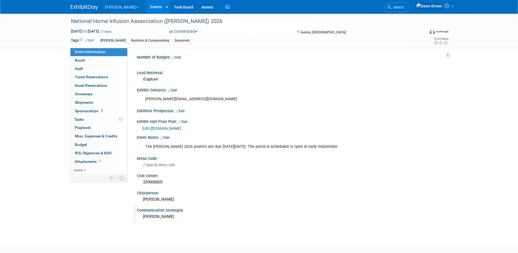
click at [182, 210] on div "Communication Strategist:" at bounding box center [292, 209] width 311 height 7
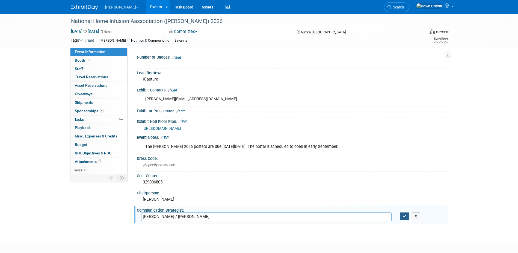
type input "Heather Emerich / Maris Stern"
click at [407, 216] on button "button" at bounding box center [405, 216] width 10 height 8
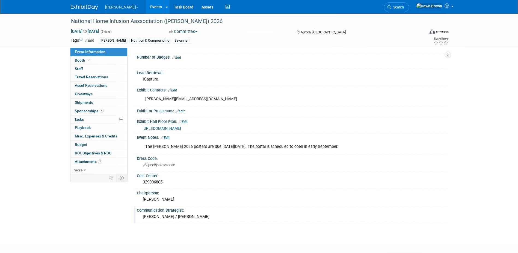
click at [146, 7] on link "Events" at bounding box center [156, 7] width 20 height 14
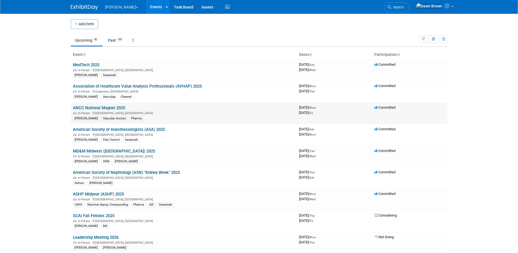
click at [120, 108] on link "ANCC National Magnet 2025" at bounding box center [99, 107] width 52 height 5
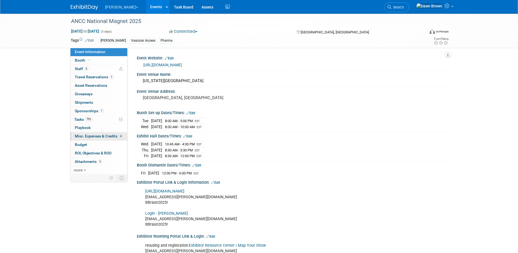
click at [105, 136] on span "Misc. Expenses & Credits 4" at bounding box center [99, 136] width 48 height 4
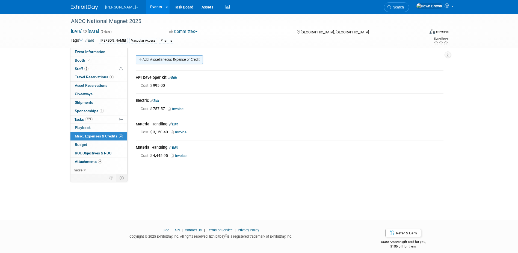
click at [161, 57] on link "Add Miscellaneous Expense or Credit" at bounding box center [169, 59] width 67 height 9
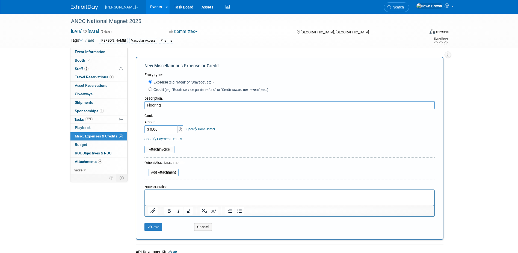
type input "Flooring"
type input "$ 778.43"
click at [197, 129] on link "Specify Cost Center" at bounding box center [201, 129] width 29 height 4
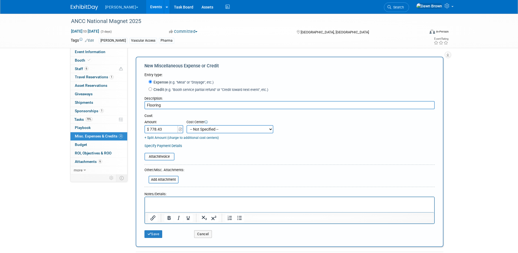
click at [197, 129] on select "-- Not Specified -- #3229006818 (Marketing Communications) #328006813 (BIS) #32…" at bounding box center [230, 129] width 87 height 8
select select "18965934"
click at [187, 125] on select "-- Not Specified -- #3229006818 (Marketing Communications) #328006813 (BIS) #32…" at bounding box center [230, 129] width 87 height 8
click at [170, 138] on link "+ Split Amount (charge to additional cost centers)" at bounding box center [182, 138] width 74 height 4
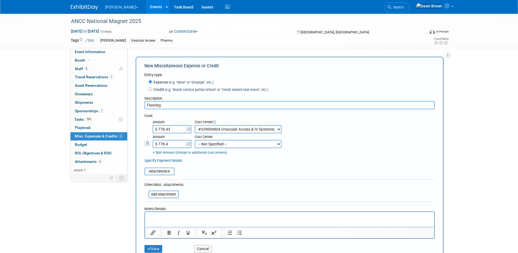
type input "$ 778.43"
click at [220, 142] on select "-- Not Specified -- #3229006818 (Marketing Communications) #328006813 (BIS) #32…" at bounding box center [238, 144] width 87 height 8
select select "18966336"
click at [195, 140] on select "-- Not Specified -- #3229006818 (Marketing Communications) #328006813 (BIS) #32…" at bounding box center [238, 144] width 87 height 8
click at [168, 174] on input "file" at bounding box center [141, 171] width 65 height 7
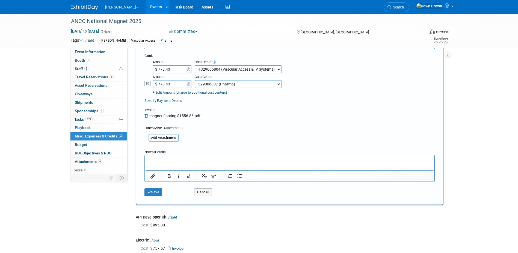
scroll to position [61, 0]
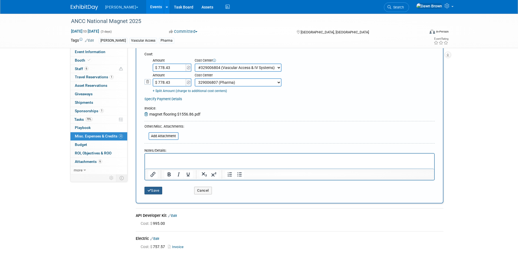
click at [153, 193] on button "Save" at bounding box center [154, 190] width 18 height 8
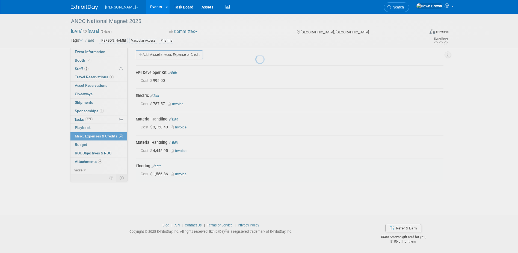
scroll to position [5, 0]
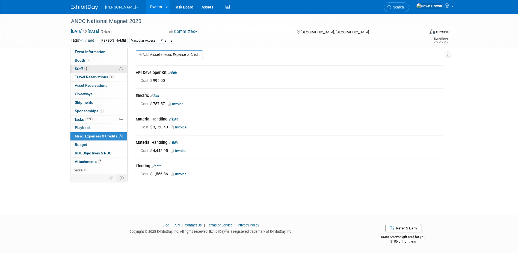
click at [79, 67] on span "Staff 6" at bounding box center [82, 68] width 14 height 4
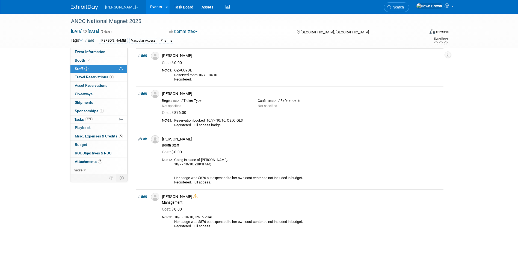
scroll to position [89, 0]
click at [140, 138] on icon at bounding box center [139, 138] width 3 height 6
select select "17b75784-2da9-4926-a7a8-42bf672ad94f"
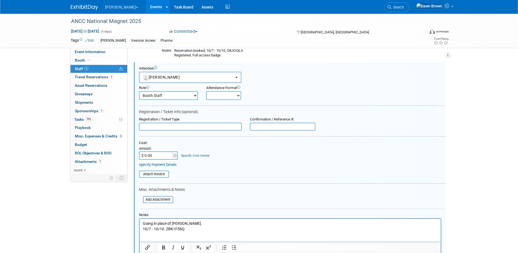
scroll to position [0, 0]
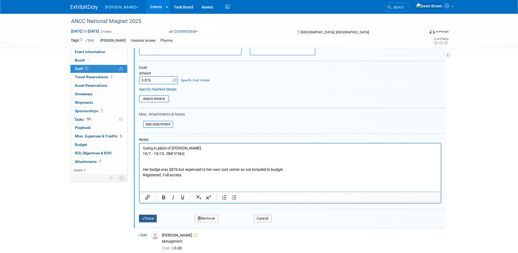
type input "$ 876.00"
click at [149, 218] on button "Save" at bounding box center [148, 218] width 18 height 8
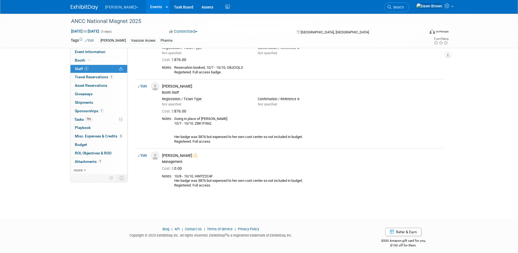
scroll to position [145, 0]
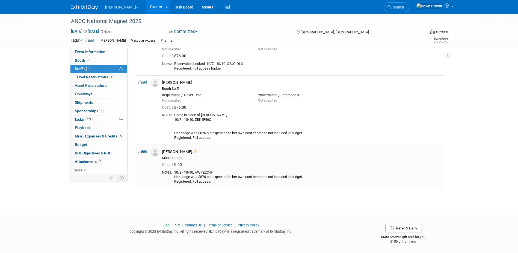
click at [140, 152] on icon at bounding box center [139, 151] width 3 height 6
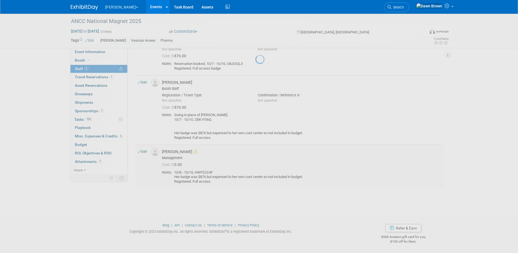
select select "07a02ab3-16bc-43ac-bff5-eb63c0aafc57"
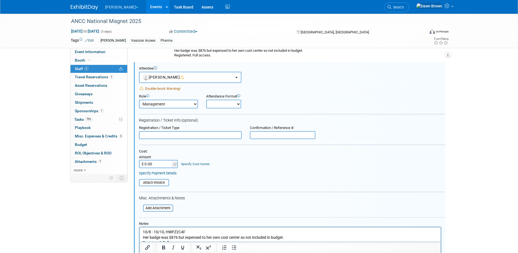
scroll to position [0, 0]
click at [166, 165] on input "$ 0.00" at bounding box center [156, 164] width 34 height 8
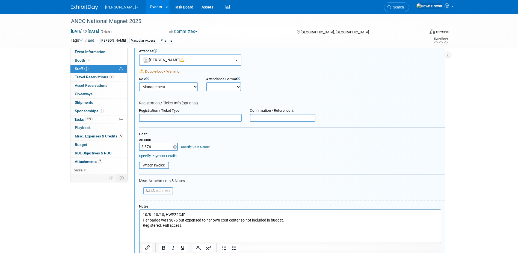
scroll to position [309, 0]
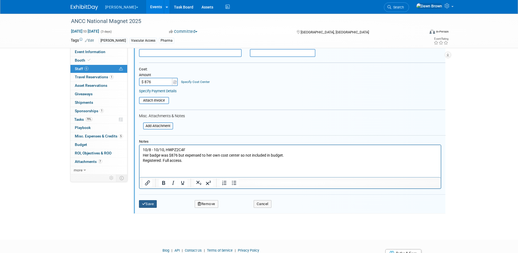
type input "$ 876.00"
click at [151, 206] on button "Save" at bounding box center [148, 204] width 18 height 8
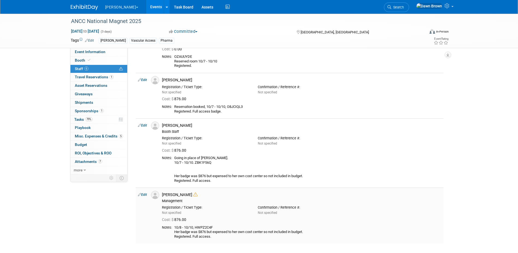
scroll to position [102, 0]
click at [195, 193] on icon at bounding box center [195, 194] width 4 height 4
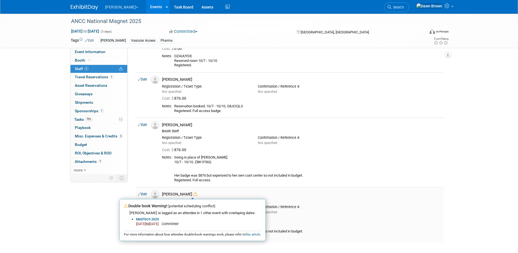
click at [204, 193] on div "Stephanie Pitts Double-book Warning! (potential scheduling conflict) Stephanie …" at bounding box center [302, 193] width 280 height 5
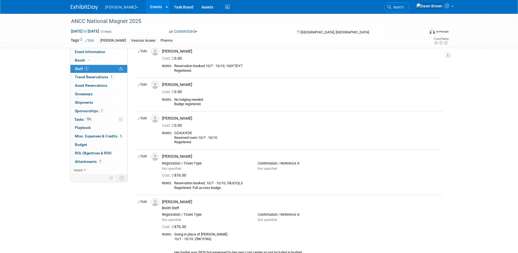
scroll to position [0, 0]
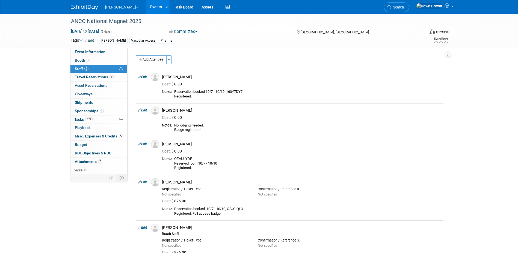
click at [146, 9] on link "Events" at bounding box center [156, 7] width 20 height 14
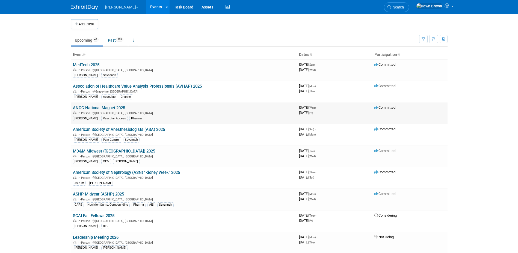
click at [121, 105] on link "ANCC National Magnet 2025" at bounding box center [99, 107] width 52 height 5
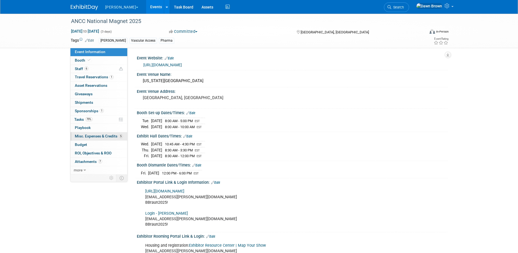
click at [101, 133] on link "5 Misc. Expenses & Credits 5" at bounding box center [99, 136] width 57 height 8
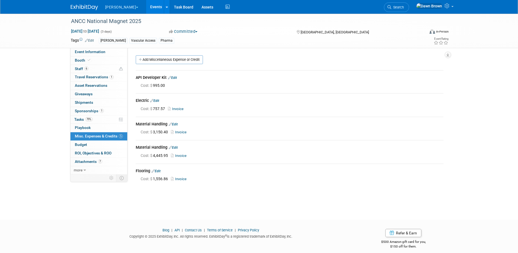
click at [146, 7] on link "Events" at bounding box center [156, 7] width 20 height 14
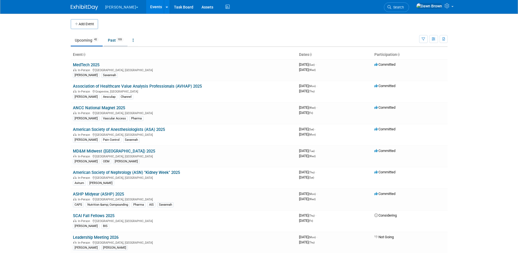
click at [116, 38] on link "Past 103" at bounding box center [116, 40] width 24 height 10
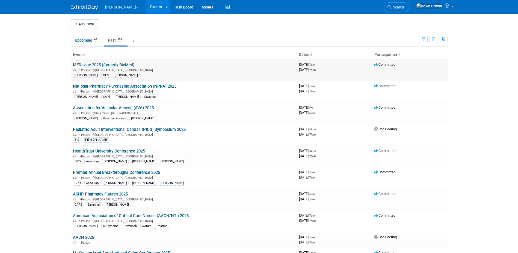
click at [116, 64] on link "MEDevice 2025 (formerly BioMed)" at bounding box center [103, 64] width 61 height 5
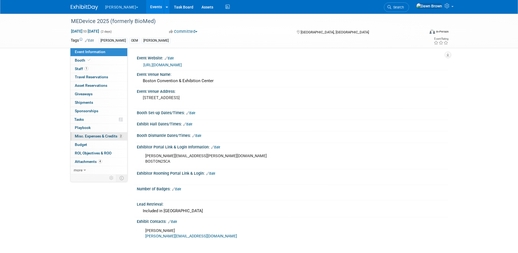
click at [102, 134] on span "Misc. Expenses & Credits 2" at bounding box center [99, 136] width 48 height 4
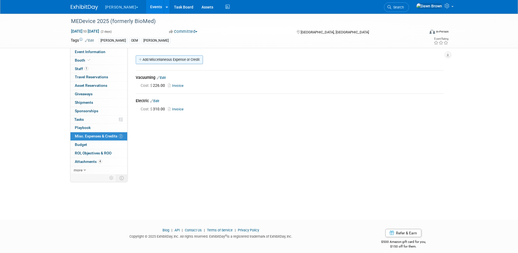
click at [177, 56] on link "Add Miscellaneous Expense or Credit" at bounding box center [169, 59] width 67 height 9
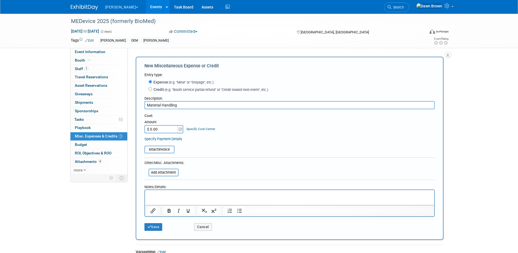
type input "Material Handling"
type input "$ 3,391.50"
click at [200, 128] on link "Specify Cost Center" at bounding box center [201, 129] width 29 height 4
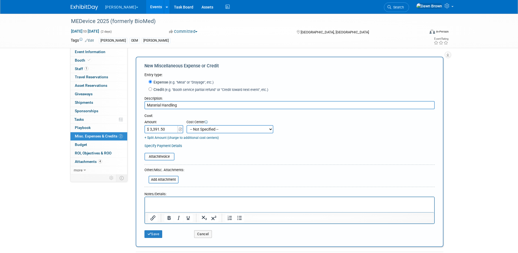
click at [200, 128] on select "-- Not Specified -- #3229006818 (Marketing Communications) #328006813 (BIS) #32…" at bounding box center [230, 129] width 87 height 8
select select "18965929"
click at [187, 125] on select "-- Not Specified -- #3229006818 (Marketing Communications) #328006813 (BIS) #32…" at bounding box center [230, 129] width 87 height 8
click at [165, 155] on input "file" at bounding box center [141, 156] width 65 height 7
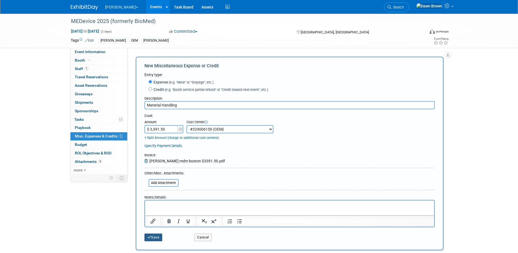
click at [149, 235] on icon "submit" at bounding box center [150, 237] width 4 height 4
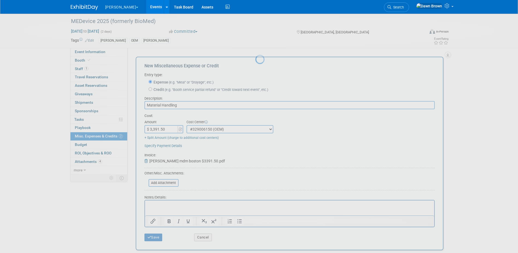
scroll to position [5, 0]
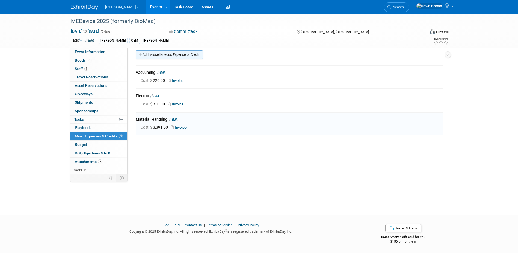
click at [183, 53] on link "Add Miscellaneous Expense or Credit" at bounding box center [169, 54] width 67 height 9
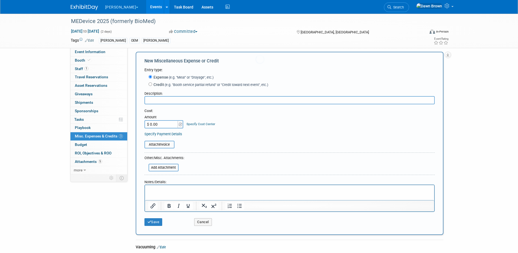
scroll to position [0, 0]
type input "Flooring"
type input "$ 1,159.11"
click at [194, 118] on div "Specify Cost Center" at bounding box center [201, 121] width 29 height 10
click at [194, 122] on div "Specify Cost Center" at bounding box center [201, 121] width 29 height 10
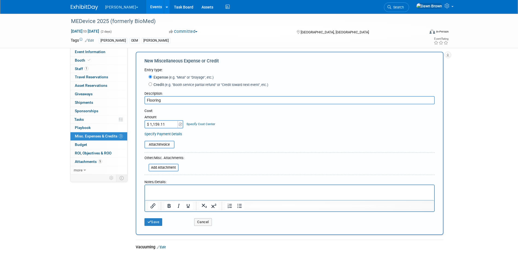
click at [194, 124] on link "Specify Cost Center" at bounding box center [201, 124] width 29 height 4
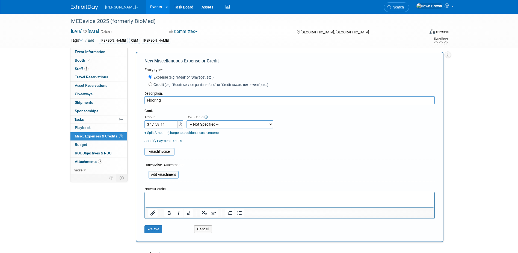
click at [194, 124] on select "-- Not Specified -- #3229006818 (Marketing Communications) #328006813 (BIS) #32…" at bounding box center [230, 124] width 87 height 8
select select "18965929"
click at [187, 120] on select "-- Not Specified -- #3229006818 (Marketing Communications) #328006813 (BIS) #32…" at bounding box center [230, 124] width 87 height 8
click at [171, 153] on input "file" at bounding box center [141, 151] width 65 height 7
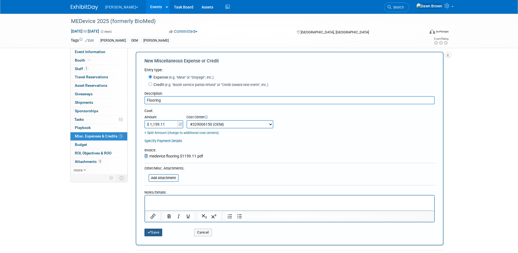
click at [159, 230] on button "Save" at bounding box center [154, 232] width 18 height 8
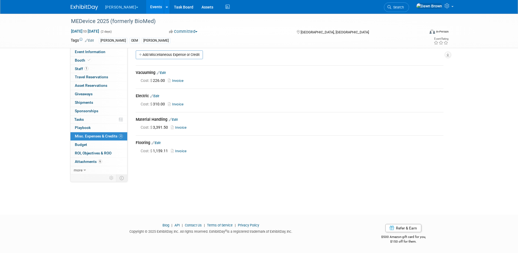
click at [146, 6] on link "Events" at bounding box center [156, 7] width 20 height 14
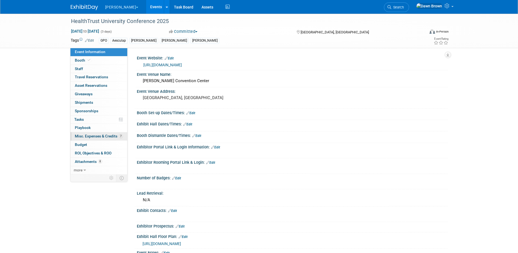
click at [111, 137] on span "Misc. Expenses & Credits 7" at bounding box center [99, 136] width 48 height 4
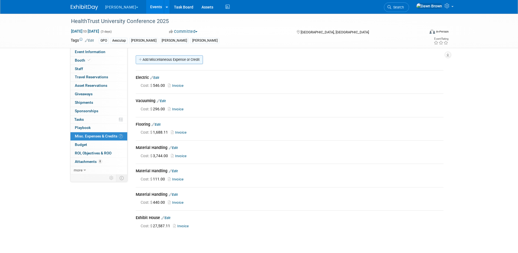
click at [159, 60] on link "Add Miscellaneous Expense or Credit" at bounding box center [169, 59] width 67 height 9
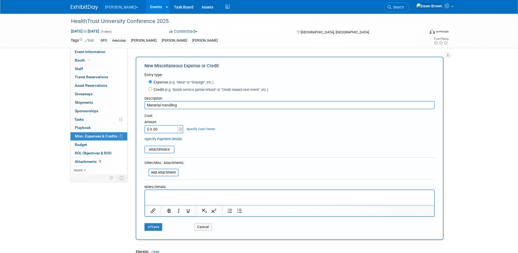
type input "Material Handling"
type input "$ 96.20"
click at [193, 129] on link "Specify Cost Center" at bounding box center [201, 129] width 29 height 4
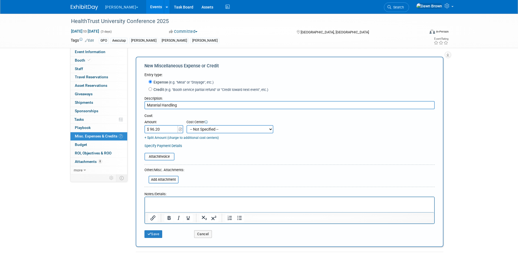
click at [193, 129] on select "-- Not Specified -- #3229006818 (Marketing Communications) #328006813 (BIS) #32…" at bounding box center [230, 129] width 87 height 8
select select "18965932"
click at [187, 125] on select "-- Not Specified -- #3229006818 (Marketing Communications) #328006813 (BIS) #32…" at bounding box center [230, 129] width 87 height 8
click at [166, 158] on input "file" at bounding box center [141, 156] width 65 height 7
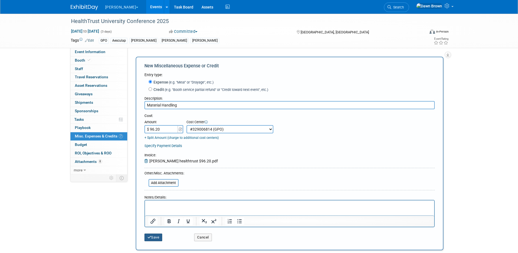
click at [158, 235] on button "Save" at bounding box center [154, 237] width 18 height 8
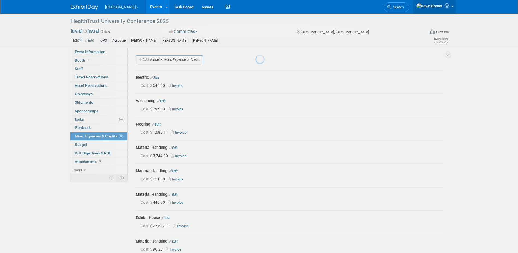
scroll to position [61, 0]
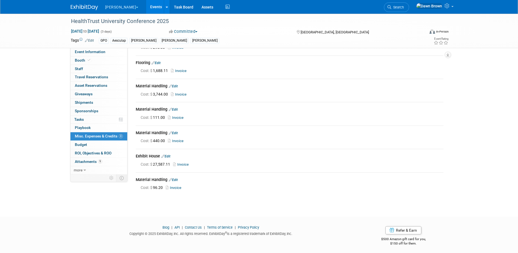
click at [146, 6] on link "Events" at bounding box center [156, 7] width 20 height 14
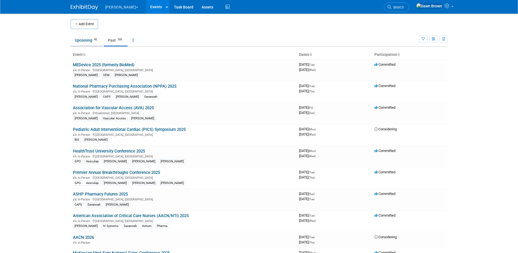
click at [92, 39] on link "Upcoming 42" at bounding box center [87, 40] width 32 height 10
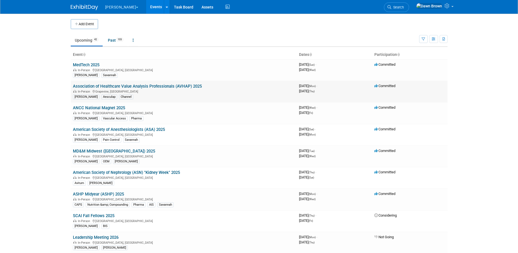
click at [130, 87] on link "Association of Healthcare Value Analysis Professionals (AVHAP) 2025" at bounding box center [137, 86] width 129 height 5
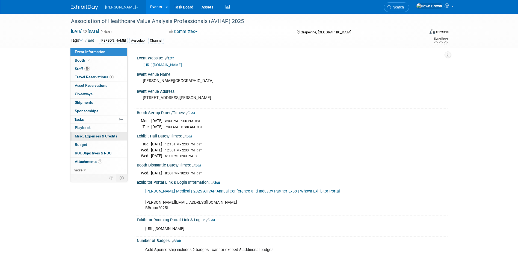
click at [104, 134] on span "Misc. Expenses & Credits 0" at bounding box center [96, 136] width 43 height 4
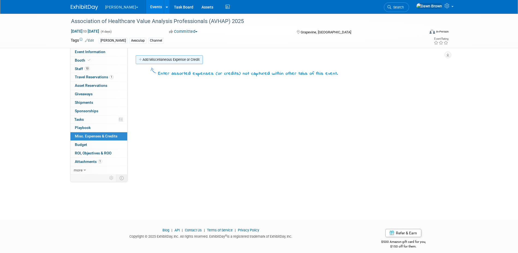
click at [155, 58] on link "Add Miscellaneous Expense or Credit" at bounding box center [169, 59] width 67 height 9
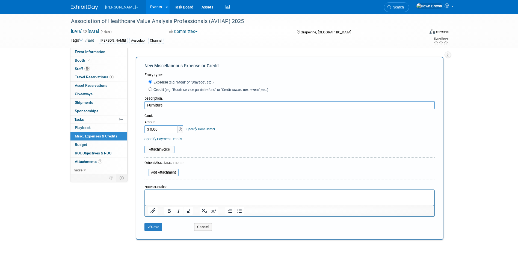
type input "Furniture"
click at [169, 131] on input "$ 0.00" at bounding box center [162, 129] width 34 height 8
type input "$ 254.60"
click at [165, 139] on link "Specify Payment Details" at bounding box center [164, 139] width 38 height 4
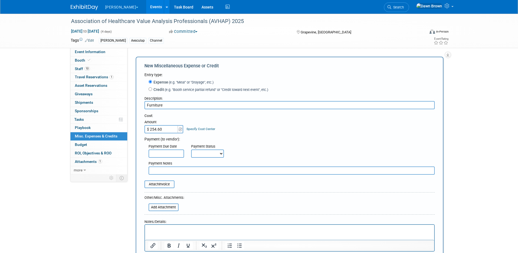
click at [164, 153] on input "text" at bounding box center [167, 153] width 36 height 8
click at [186, 139] on div "Payment ( to vendor ):" at bounding box center [290, 137] width 291 height 7
click at [207, 129] on link "Specify Cost Center" at bounding box center [201, 129] width 29 height 4
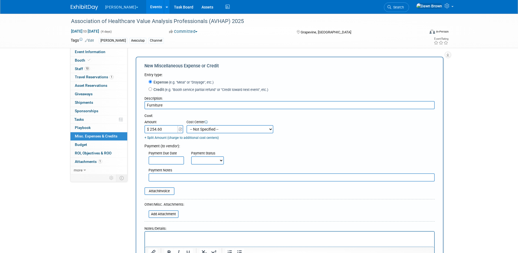
click at [213, 139] on link "+ Split Amount (charge to additional cost centers)" at bounding box center [182, 138] width 74 height 4
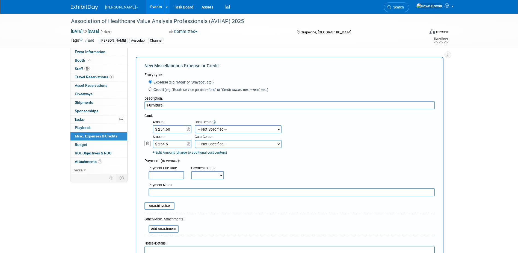
type input "$ 254.61"
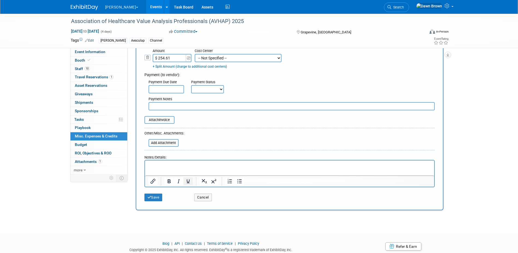
scroll to position [89, 0]
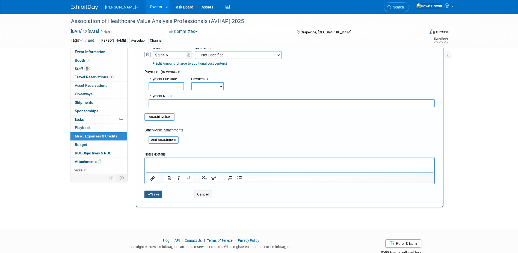
click at [156, 194] on button "Save" at bounding box center [154, 194] width 18 height 8
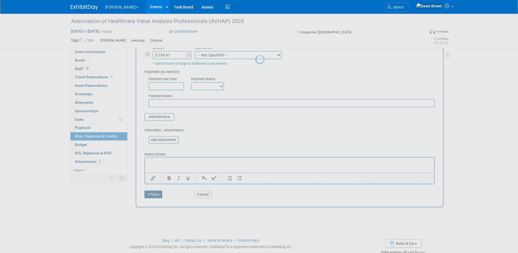
scroll to position [5, 0]
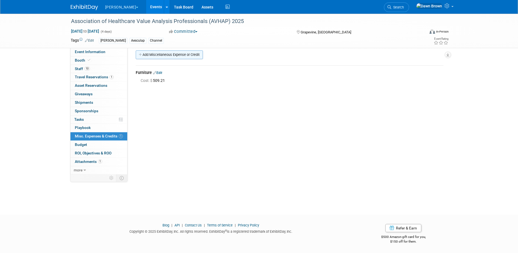
click at [167, 52] on link "Add Miscellaneous Expense or Credit" at bounding box center [169, 54] width 67 height 9
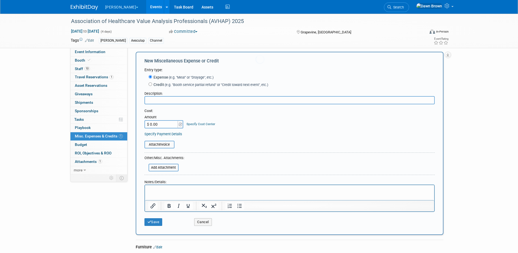
scroll to position [0, 0]
type input "Enterprise Postcard"
click at [161, 128] on input "$ 0.00" at bounding box center [162, 124] width 34 height 8
type input "$ 201.78"
click at [152, 220] on button "Save" at bounding box center [154, 222] width 18 height 8
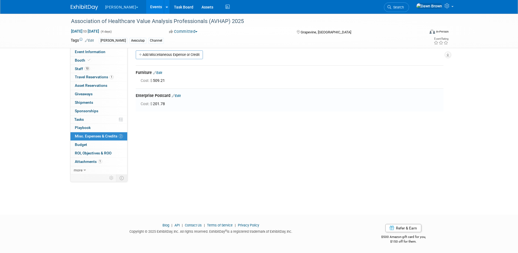
click at [157, 96] on div "Enterprise Postcard Edit" at bounding box center [290, 96] width 308 height 7
click at [174, 95] on icon at bounding box center [173, 96] width 3 height 4
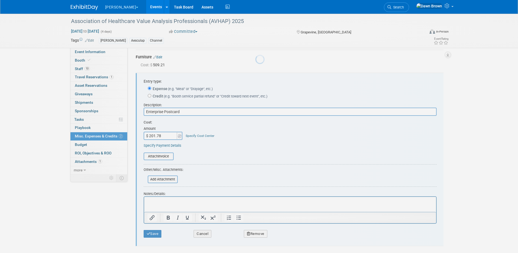
scroll to position [31, 0]
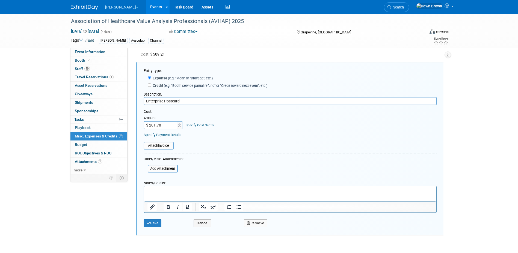
click at [198, 124] on link "Specify Cost Center" at bounding box center [200, 125] width 29 height 4
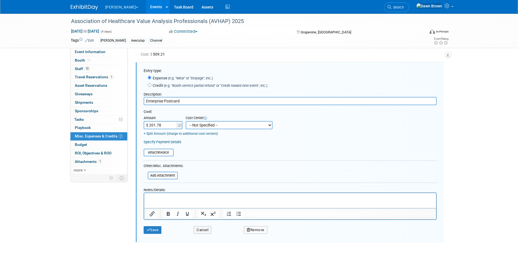
click at [203, 126] on select "-- Not Specified -- #3229006818 (Marketing Communications) #328006813 (BIS) #32…" at bounding box center [229, 125] width 87 height 8
select select "18965938"
click at [186, 121] on select "-- Not Specified -- #3229006818 (Marketing Communications) #328006813 (BIS) #32…" at bounding box center [229, 125] width 87 height 8
click at [156, 231] on button "Save" at bounding box center [153, 230] width 18 height 8
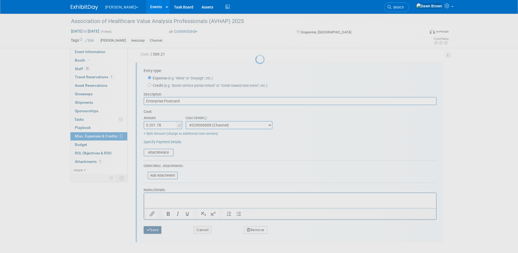
scroll to position [5, 0]
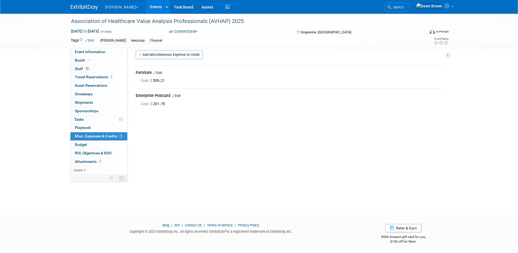
click at [156, 72] on icon at bounding box center [154, 73] width 3 height 4
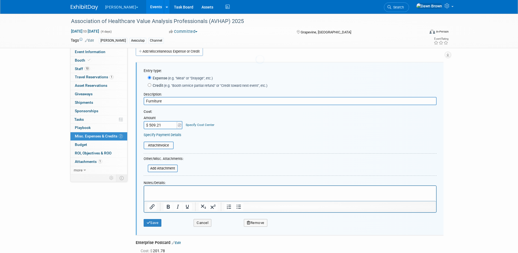
scroll to position [0, 0]
click at [198, 126] on link "Specify Cost Center" at bounding box center [200, 125] width 29 height 4
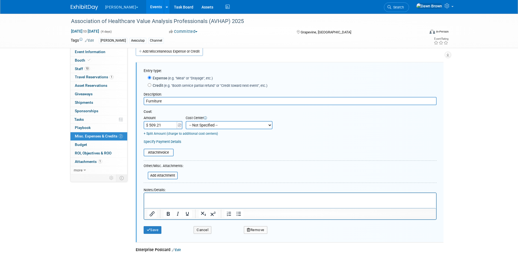
click at [198, 126] on select "-- Not Specified -- #3229006818 (Marketing Communications) #328006813 (BIS) #32…" at bounding box center [229, 125] width 87 height 8
select select "18965938"
click at [186, 121] on select "-- Not Specified -- #3229006818 (Marketing Communications) #328006813 (BIS) #32…" at bounding box center [229, 125] width 87 height 8
click at [156, 231] on button "Save" at bounding box center [153, 230] width 18 height 8
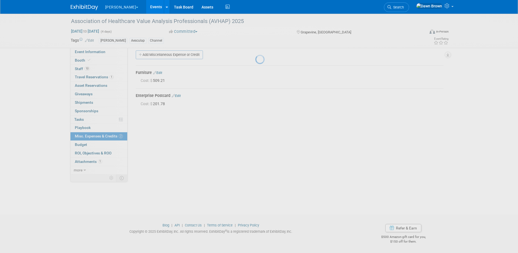
scroll to position [5, 0]
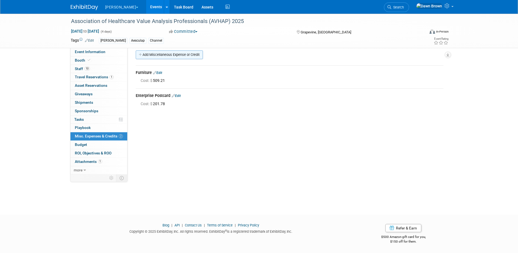
click at [183, 51] on link "Add Miscellaneous Expense or Credit" at bounding box center [169, 54] width 67 height 9
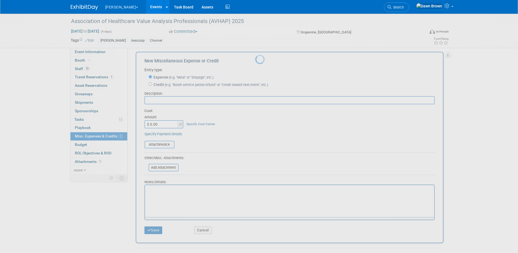
scroll to position [0, 0]
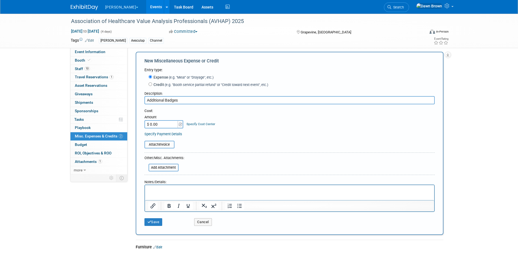
type input "Additional Badges"
click at [162, 122] on input "$ 0.00" at bounding box center [162, 124] width 34 height 8
type input "$ 2,000.00"
click at [210, 126] on link "Specify Cost Center" at bounding box center [201, 124] width 29 height 4
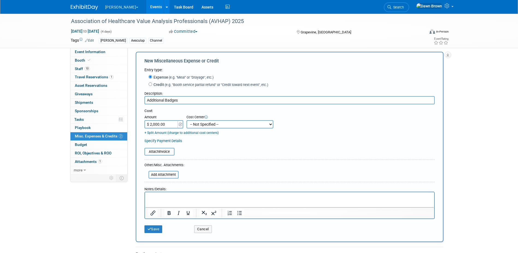
click at [210, 126] on select "-- Not Specified -- #3229006818 (Marketing Communications) #328006813 (BIS) #32…" at bounding box center [230, 124] width 87 height 8
select select "18965938"
click at [187, 120] on select "-- Not Specified -- #3229006818 (Marketing Communications) #328006813 (BIS) #32…" at bounding box center [230, 124] width 87 height 8
click at [150, 229] on icon "submit" at bounding box center [150, 229] width 4 height 4
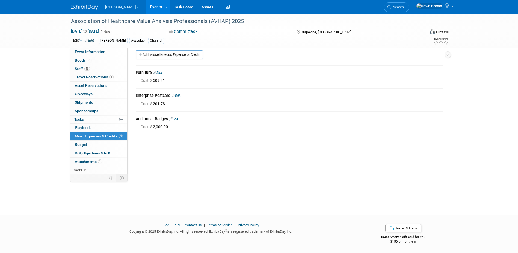
click at [146, 6] on link "Events" at bounding box center [156, 7] width 20 height 14
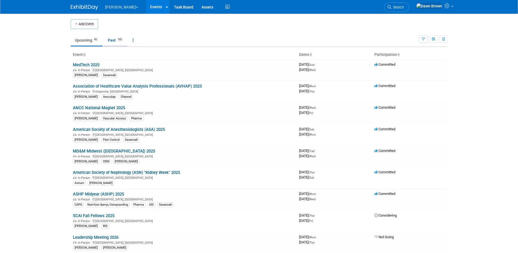
click at [121, 44] on link "Past 103" at bounding box center [116, 40] width 24 height 10
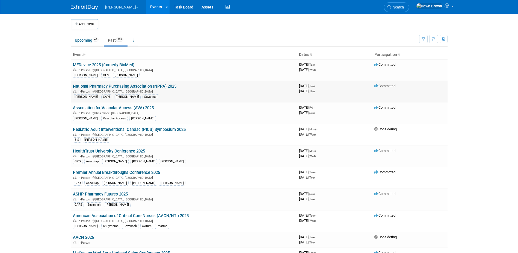
click at [137, 85] on link "National Pharmacy Purchasing Association (NPPA) 2025" at bounding box center [125, 86] width 104 height 5
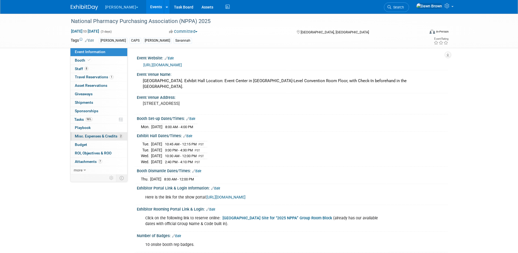
click at [107, 133] on link "2 Misc. Expenses & Credits 2" at bounding box center [99, 136] width 57 height 8
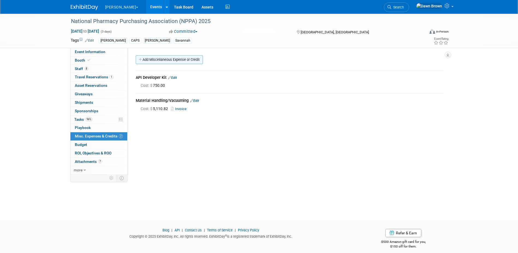
click at [190, 60] on link "Add Miscellaneous Expense or Credit" at bounding box center [169, 59] width 67 height 9
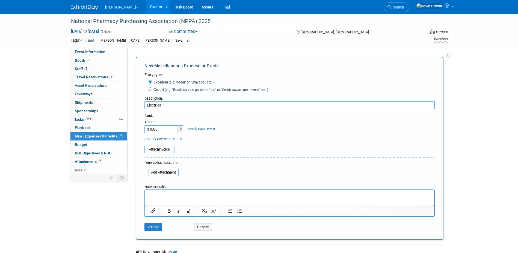
type input "Electrical"
click at [164, 130] on input "$ 0.00" at bounding box center [162, 129] width 34 height 8
type input "$ 627.00"
click at [209, 130] on link "Specify Cost Center" at bounding box center [201, 129] width 29 height 4
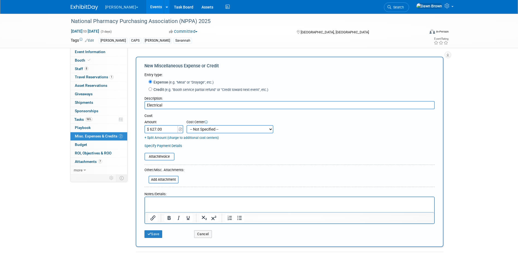
click at [209, 130] on select "-- Not Specified -- #3229006818 (Marketing Communications) #328006813 (BIS) #32…" at bounding box center [230, 129] width 87 height 8
select select "18966336"
click at [187, 125] on select "-- Not Specified -- #3229006818 (Marketing Communications) #328006813 (BIS) #32…" at bounding box center [230, 129] width 87 height 8
click at [175, 139] on link "+ Split Amount (charge to additional cost centers)" at bounding box center [182, 138] width 74 height 4
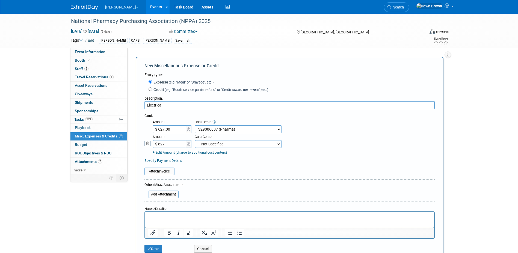
type input "$ 627.00"
click at [212, 146] on select "-- Not Specified -- #3229006818 (Marketing Communications) #328006813 (BIS) #32…" at bounding box center [238, 144] width 87 height 8
select select "18965936"
click at [195, 140] on select "-- Not Specified -- #3229006818 (Marketing Communications) #328006813 (BIS) #32…" at bounding box center [238, 144] width 87 height 8
click at [166, 171] on input "file" at bounding box center [141, 171] width 65 height 7
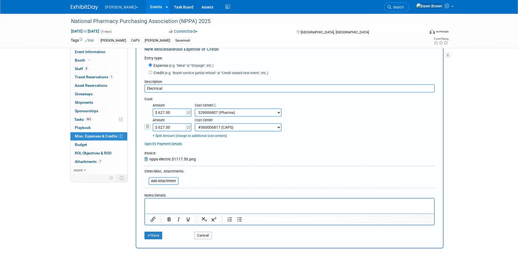
scroll to position [75, 0]
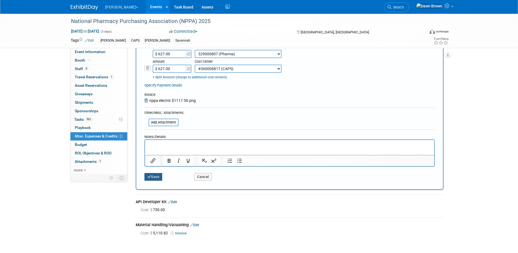
click at [156, 176] on button "Save" at bounding box center [154, 177] width 18 height 8
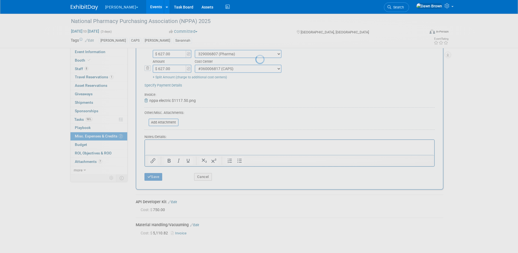
scroll to position [5, 0]
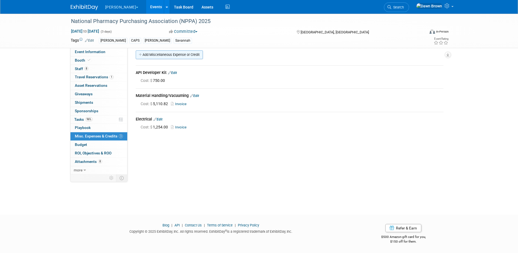
click at [172, 53] on link "Add Miscellaneous Expense or Credit" at bounding box center [169, 54] width 67 height 9
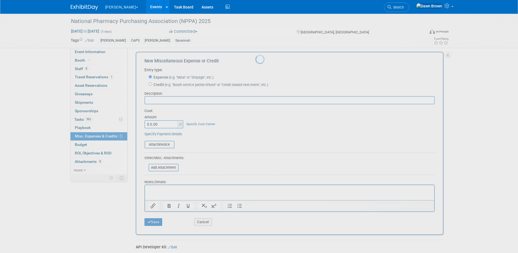
scroll to position [0, 0]
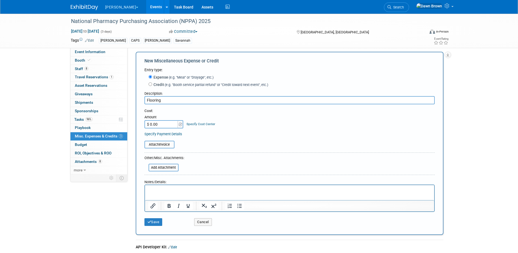
type input "Flooring"
click at [170, 123] on input "$ 0.00" at bounding box center [162, 124] width 34 height 8
type input "$ 337.61"
click at [206, 124] on link "Specify Cost Center" at bounding box center [201, 124] width 29 height 4
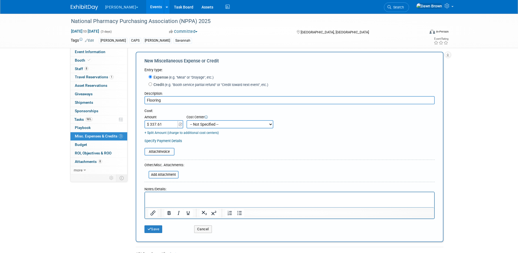
click at [206, 124] on select "-- Not Specified -- #3229006818 (Marketing Communications) #328006813 (BIS) #32…" at bounding box center [230, 124] width 87 height 8
select select "18965936"
click at [187, 120] on select "-- Not Specified -- #3229006818 (Marketing Communications) #328006813 (BIS) #32…" at bounding box center [230, 124] width 87 height 8
click at [166, 133] on link "+ Split Amount (charge to additional cost centers)" at bounding box center [182, 133] width 74 height 4
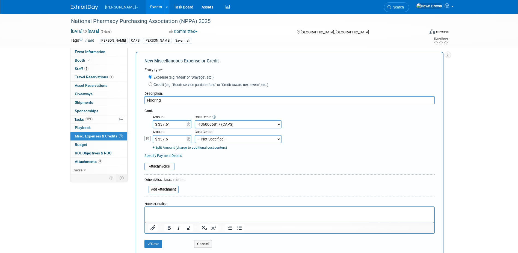
type input "$ 337.62"
click at [200, 141] on select "-- Not Specified -- #3229006818 (Marketing Communications) #328006813 (BIS) #32…" at bounding box center [238, 139] width 87 height 8
select select "18966336"
click at [195, 135] on select "-- Not Specified -- #3229006818 (Marketing Communications) #328006813 (BIS) #32…" at bounding box center [238, 139] width 87 height 8
click at [157, 166] on input "file" at bounding box center [141, 166] width 65 height 7
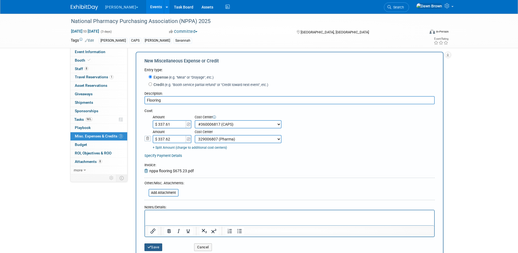
click at [155, 248] on button "Save" at bounding box center [154, 247] width 18 height 8
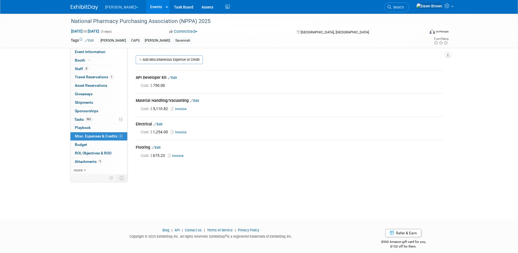
click at [146, 7] on link "Events" at bounding box center [156, 7] width 20 height 14
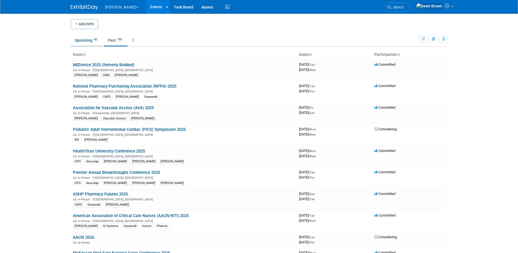
click at [76, 39] on link "Upcoming 42" at bounding box center [87, 40] width 32 height 10
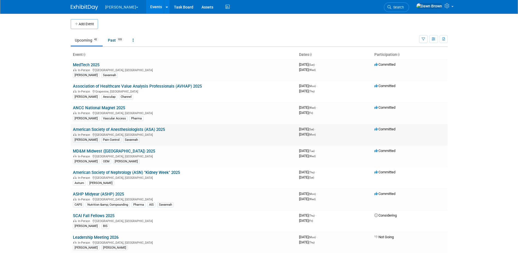
click at [153, 128] on link "American Society of Anesthesiologists (ASA) 2025" at bounding box center [119, 129] width 92 height 5
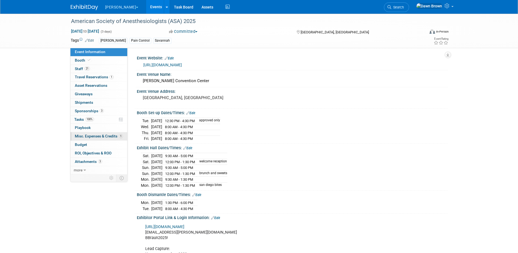
click at [106, 134] on span "Misc. Expenses & Credits 1" at bounding box center [99, 136] width 48 height 4
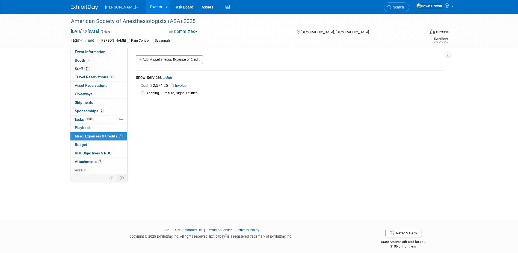
click at [174, 55] on div "Event Website: Edit [URL][DOMAIN_NAME] Event Venue Name: [PERSON_NAME][GEOGRAPH…" at bounding box center [288, 111] width 320 height 126
click at [174, 60] on link "Add Miscellaneous Expense or Credit" at bounding box center [169, 59] width 67 height 9
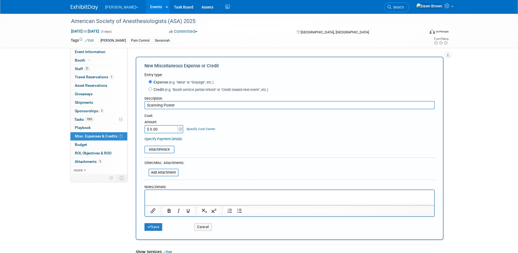
type input "Scanning Poster"
click at [166, 127] on input "$ 0.00" at bounding box center [162, 129] width 34 height 8
type input "$ 149.65"
click at [189, 128] on link "Specify Cost Center" at bounding box center [201, 129] width 29 height 4
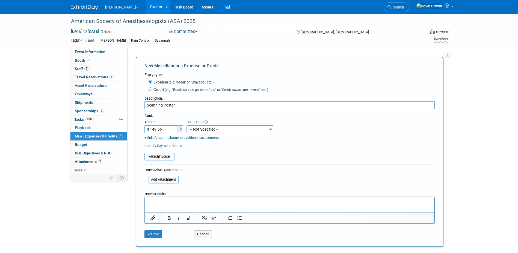
click at [189, 128] on select "-- Not Specified -- #3229006818 (Marketing Communications) #328006813 (BIS) #32…" at bounding box center [230, 129] width 87 height 8
select select "18965935"
click at [187, 125] on select "-- Not Specified -- #3229006818 (Marketing Communications) #328006813 (BIS) #32…" at bounding box center [230, 129] width 87 height 8
click at [157, 235] on button "Save" at bounding box center [154, 234] width 18 height 8
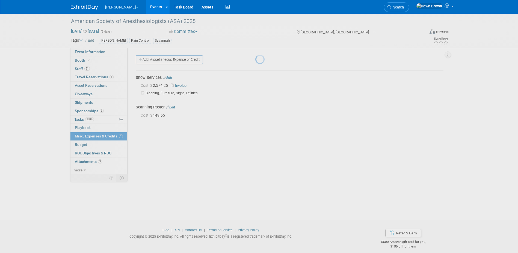
scroll to position [5, 0]
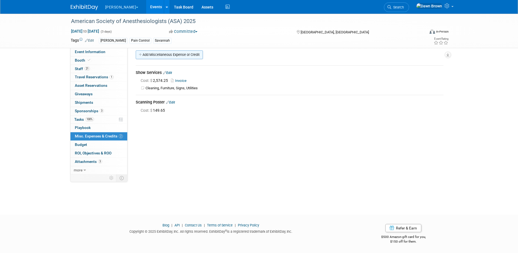
click at [166, 55] on link "Add Miscellaneous Expense or Credit" at bounding box center [169, 54] width 67 height 9
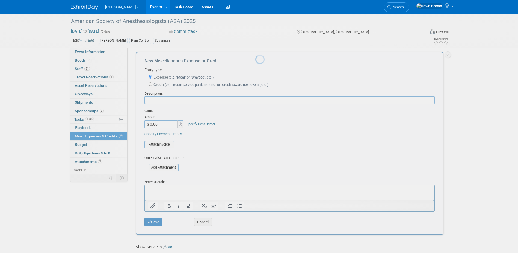
scroll to position [0, 0]
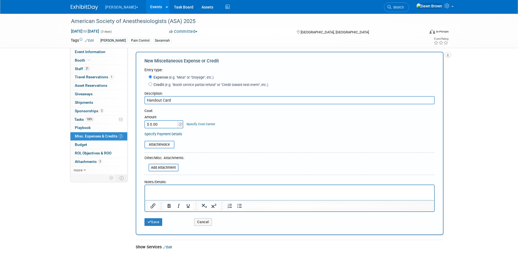
type input "Handout Card"
click at [162, 124] on input "$ 0.00" at bounding box center [162, 124] width 34 height 8
type input "$ 226.72"
click at [193, 124] on link "Specify Cost Center" at bounding box center [201, 124] width 29 height 4
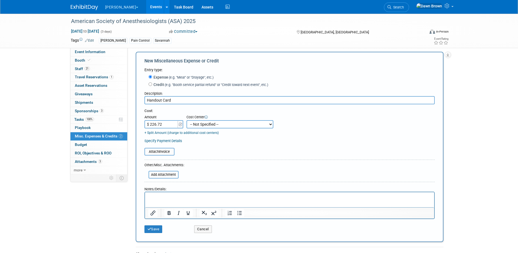
click at [193, 124] on select "-- Not Specified -- #3229006818 (Marketing Communications) #328006813 (BIS) #32…" at bounding box center [230, 124] width 87 height 8
select select "18965935"
click at [187, 120] on select "-- Not Specified -- #3229006818 (Marketing Communications) #328006813 (BIS) #32…" at bounding box center [230, 124] width 87 height 8
click at [152, 230] on button "Save" at bounding box center [154, 229] width 18 height 8
